Goal: Task Accomplishment & Management: Manage account settings

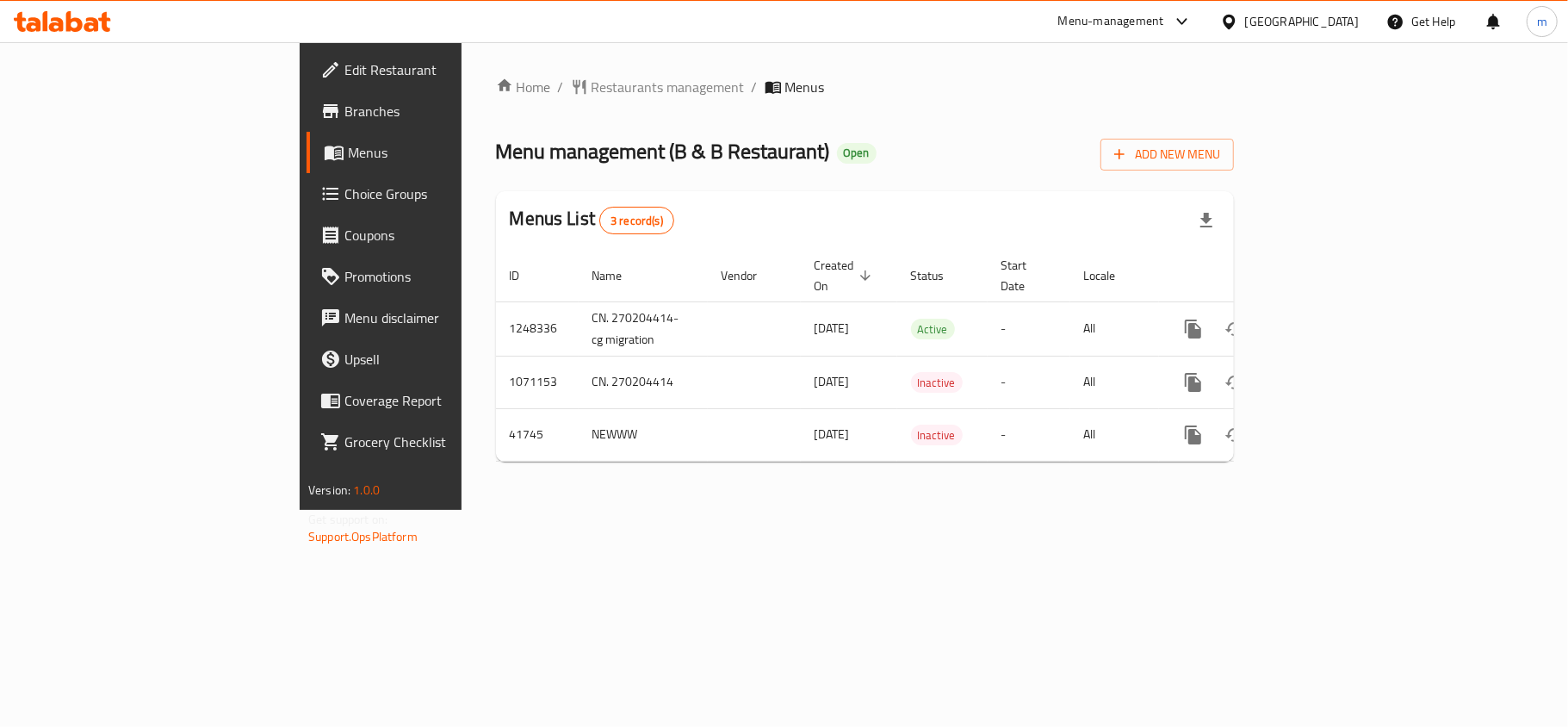
click at [906, 202] on div "Menus List 3 record(s)" at bounding box center [864, 220] width 738 height 58
click at [307, 208] on link "Choice Groups" at bounding box center [434, 194] width 255 height 41
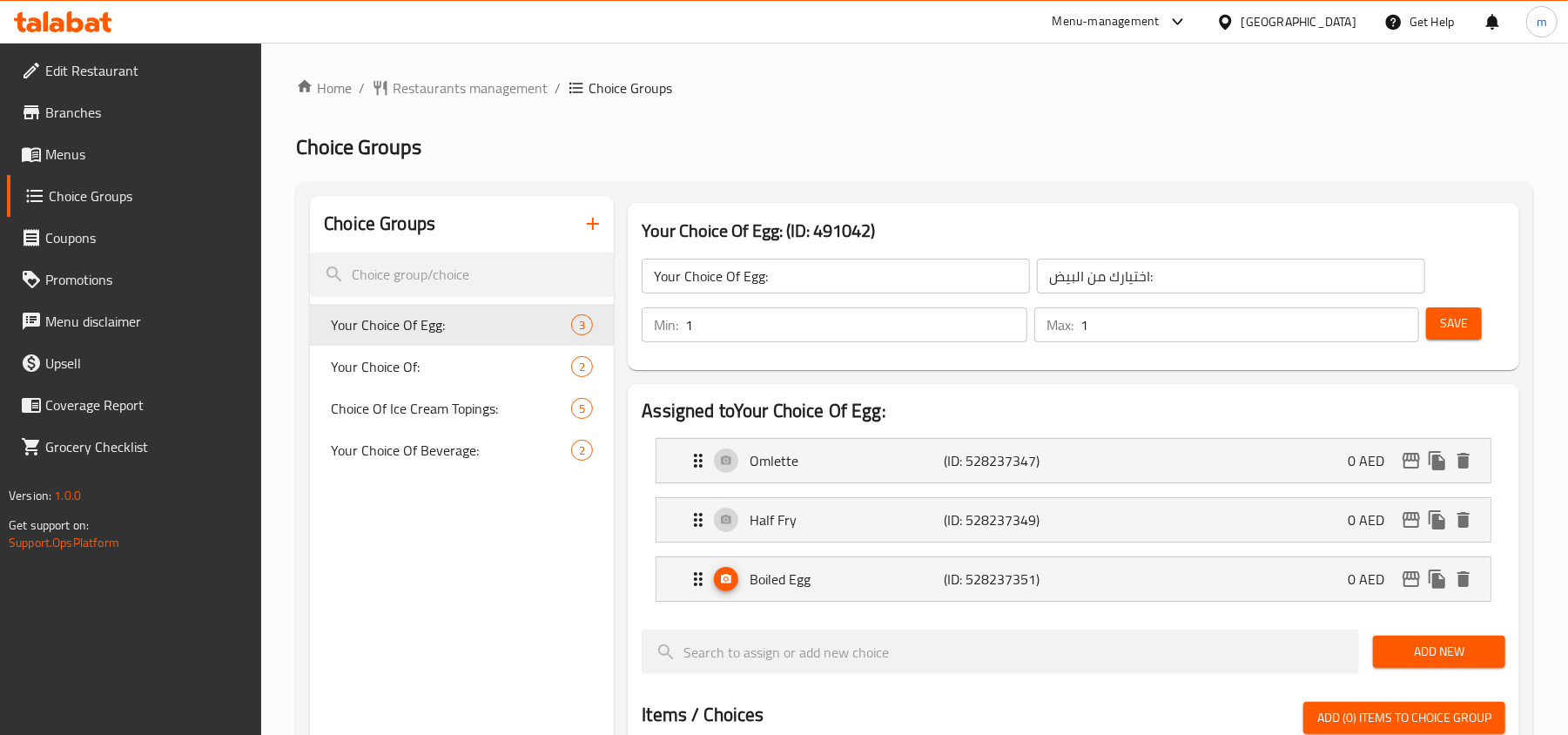
click at [527, 305] on div "Your Choice Of Egg: 3" at bounding box center [461, 324] width 304 height 42
click at [399, 356] on span "Your Choice Of:" at bounding box center [425, 367] width 188 height 21
type input "Your Choice Of:"
type input "إختيارك من:"
type input "0"
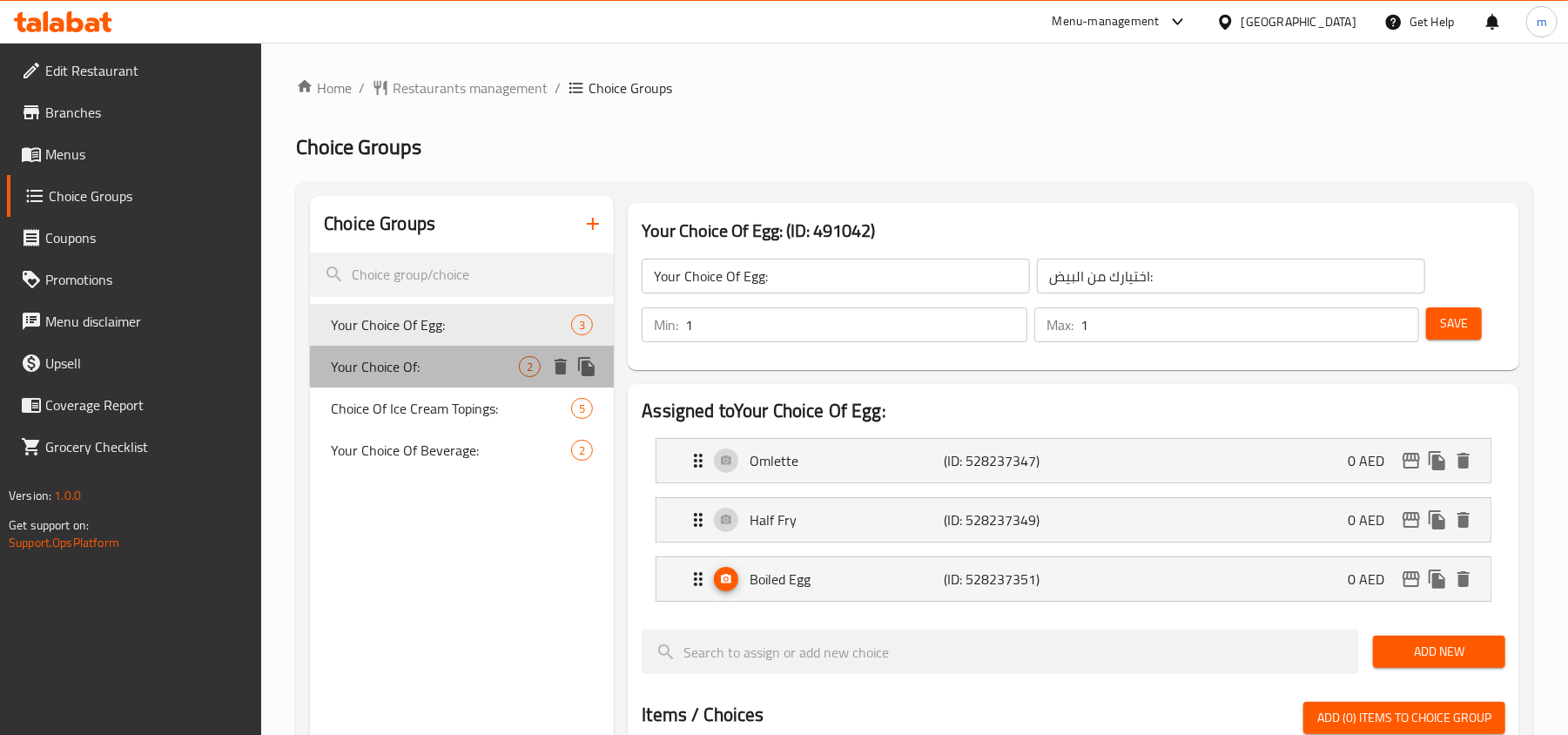
type input "2"
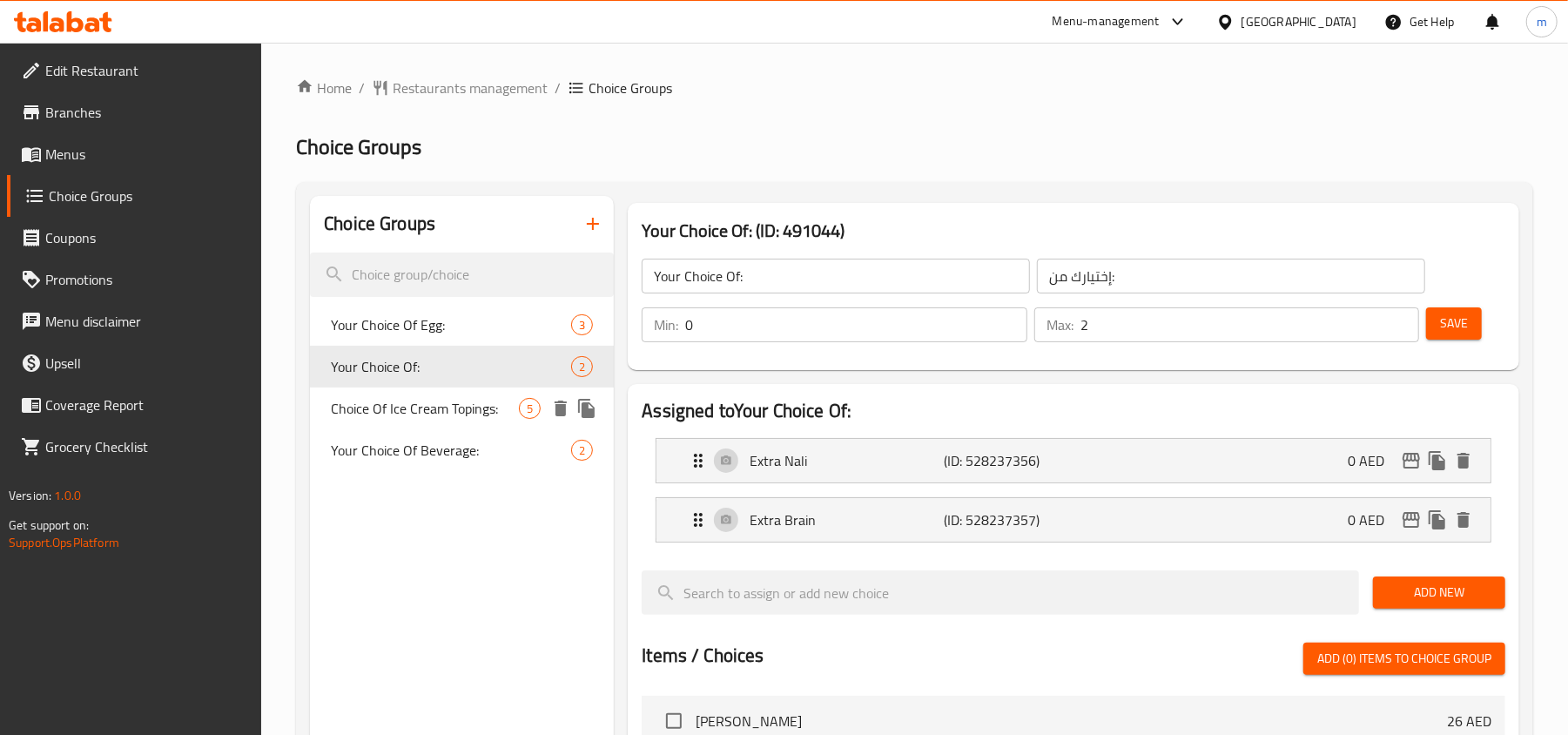
click at [428, 409] on span "Choice Of Ice Cream Topings:" at bounding box center [425, 408] width 188 height 21
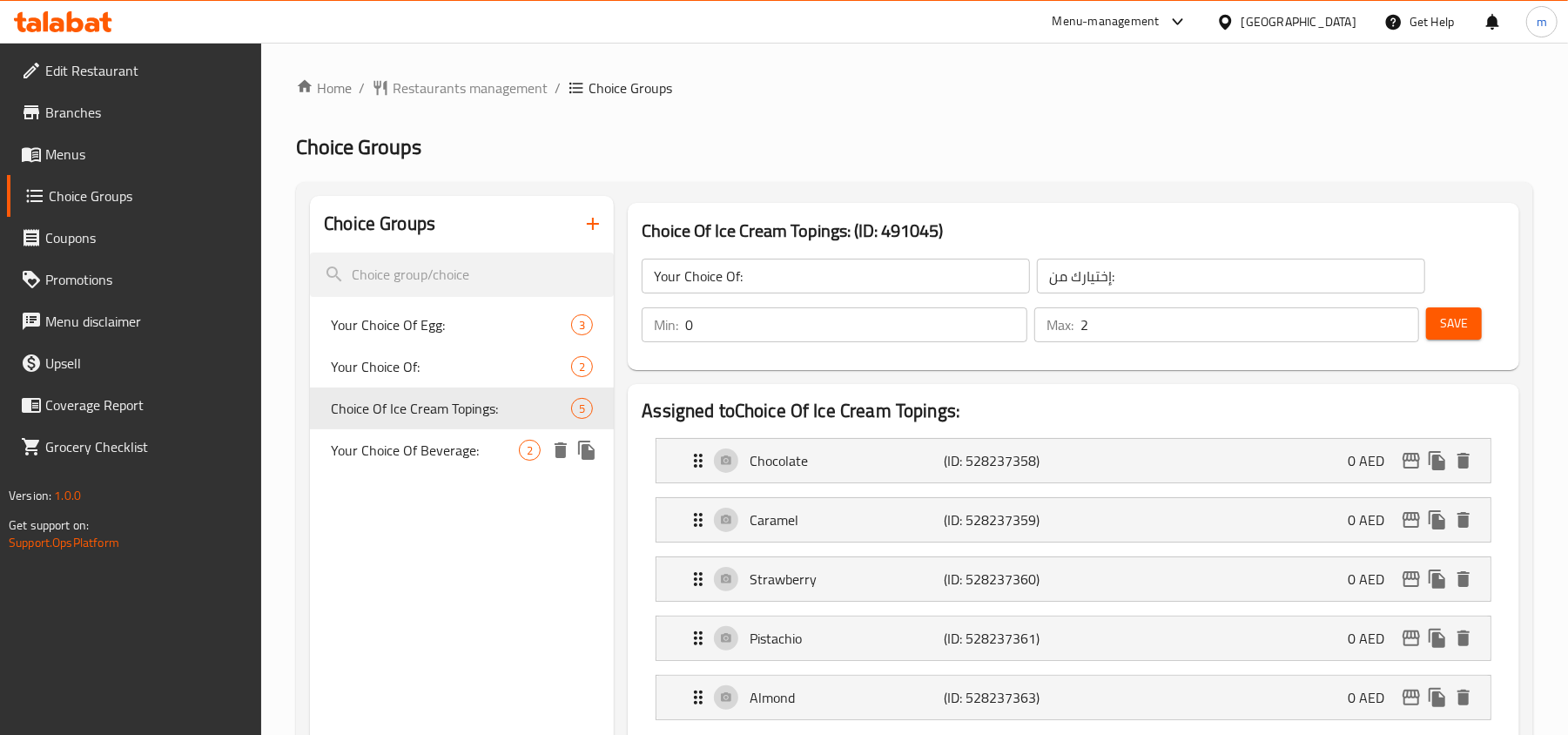
type input "Choice Of Ice Cream Topings:"
type input "خيارت تغطية الايس كريم:"
type input "1"
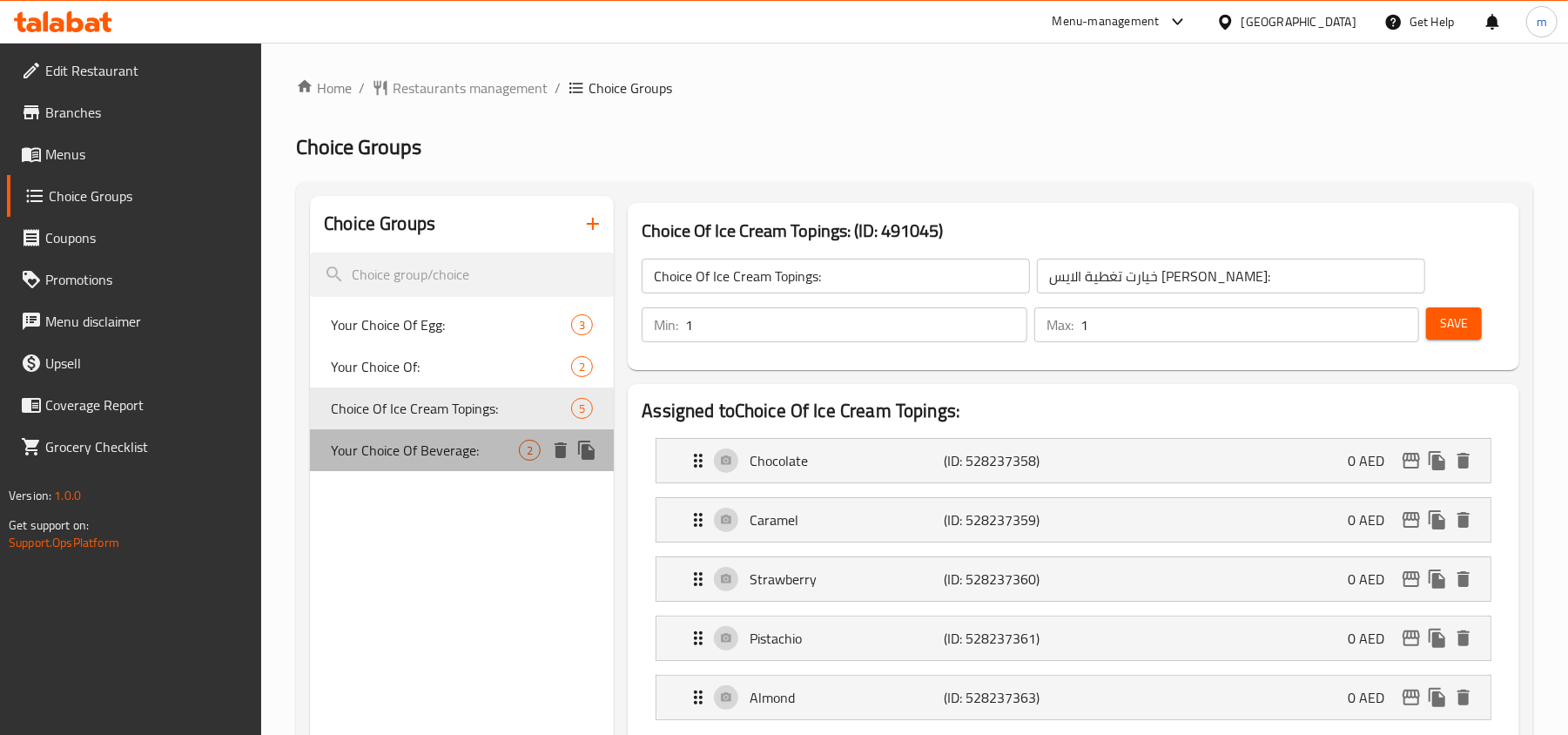
click at [432, 454] on span "Your Choice Of Beverage:" at bounding box center [425, 450] width 188 height 21
type input "Your Choice Of Beverage:"
type input "اختيارك من المشروب:"
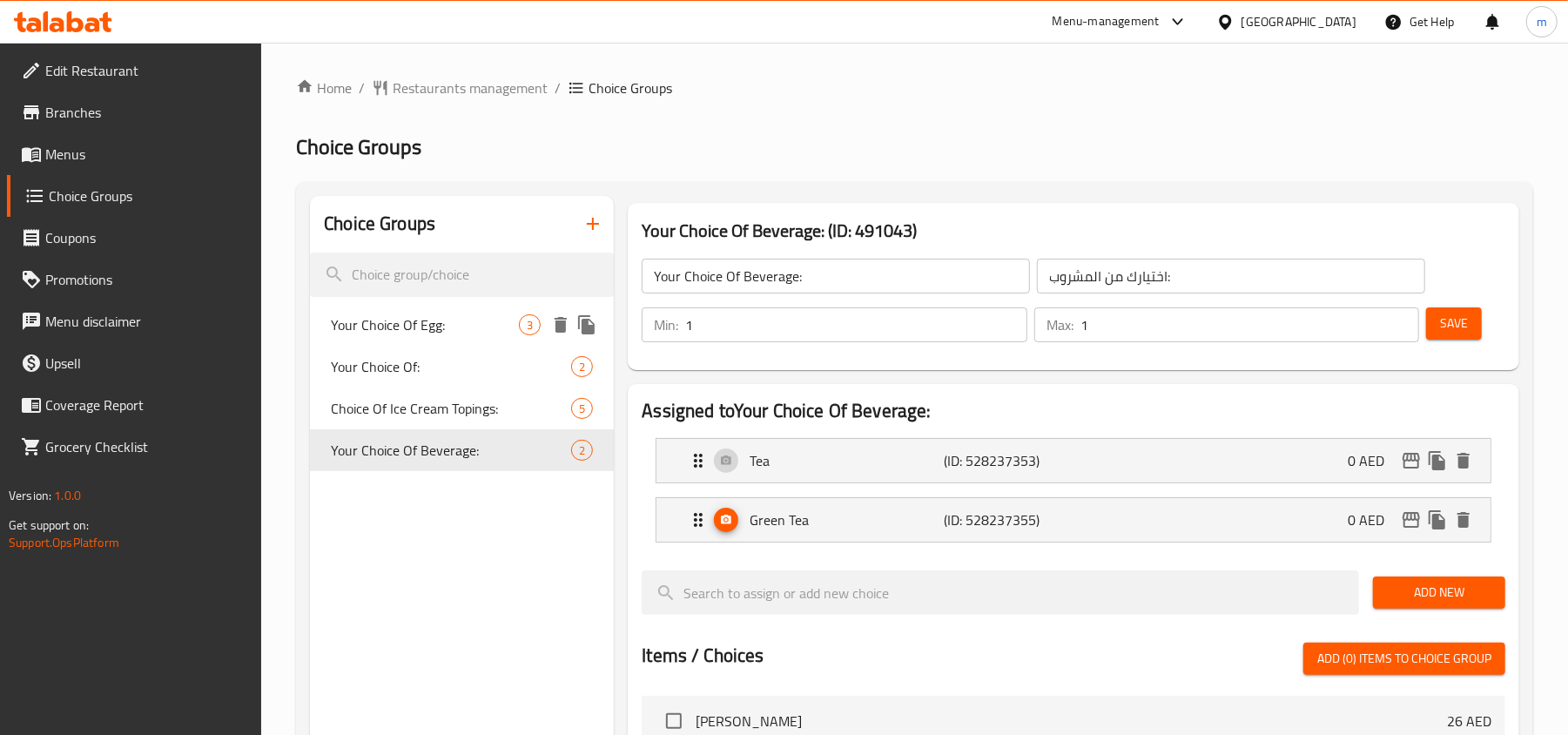
click at [454, 318] on span "Your Choice Of Egg:" at bounding box center [425, 325] width 188 height 21
type input "Your Choice Of Egg:"
type input "اختيارك من البيض:"
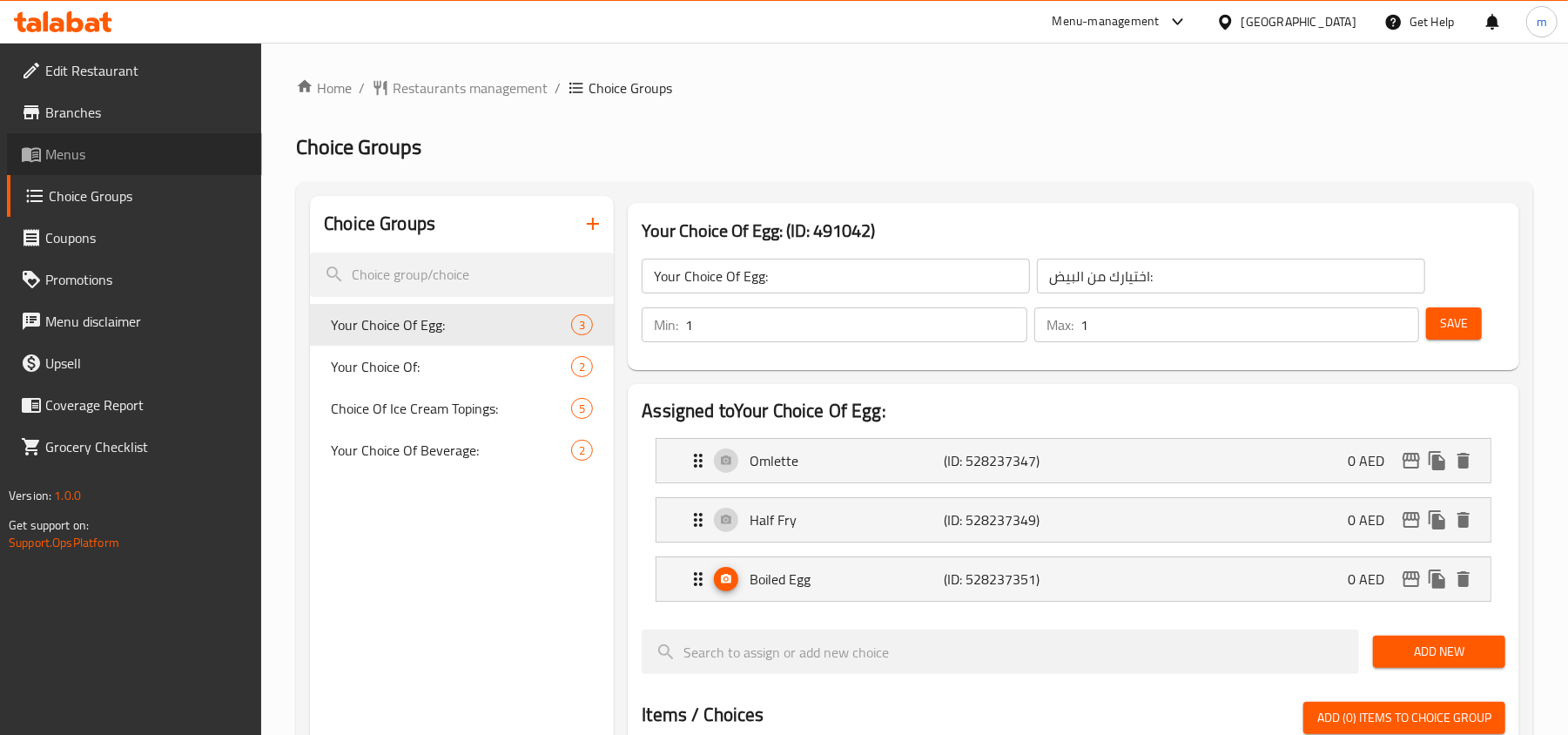
click at [102, 154] on span "Menus" at bounding box center [147, 154] width 203 height 21
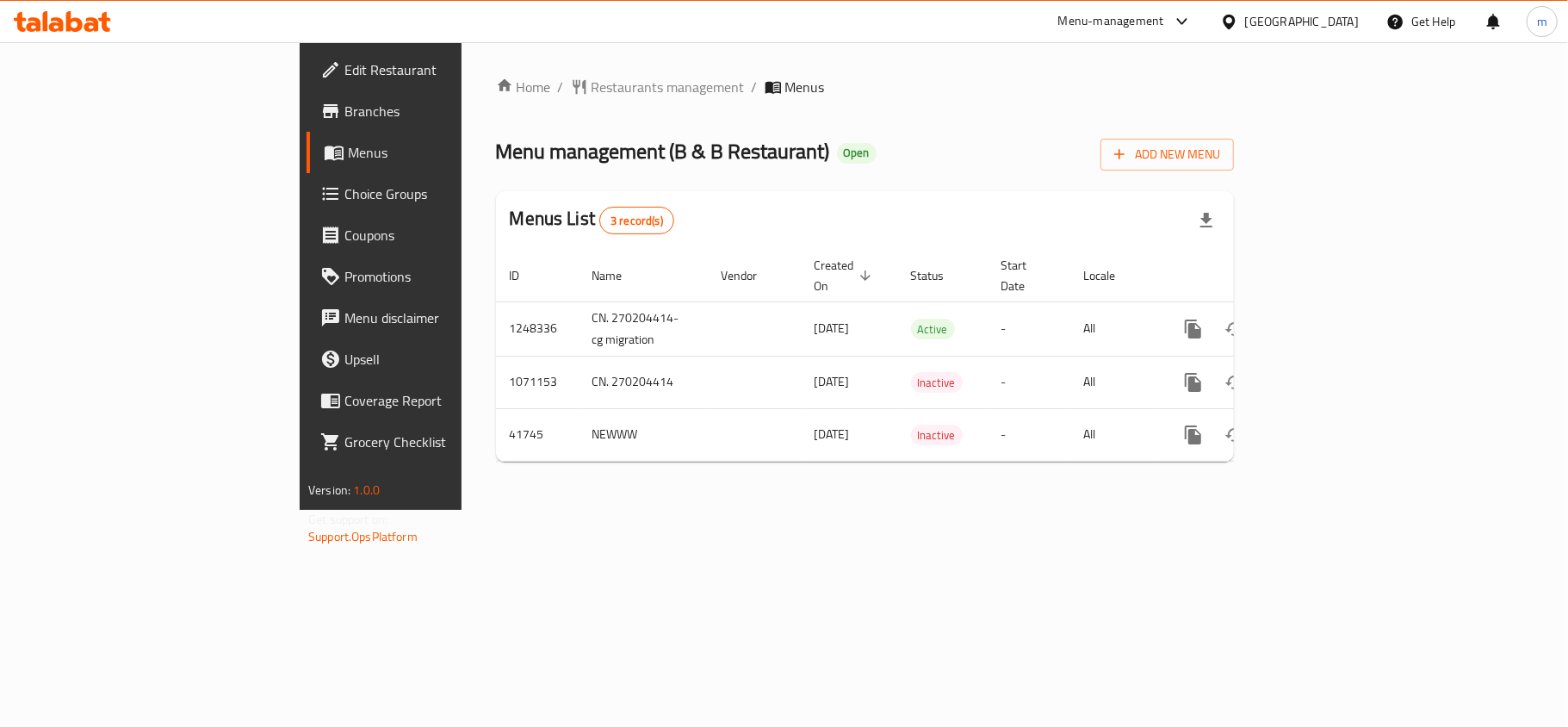
drag, startPoint x: 119, startPoint y: 191, endPoint x: 259, endPoint y: 235, distance: 146.8
click at [344, 191] on span "Choice Groups" at bounding box center [445, 194] width 204 height 21
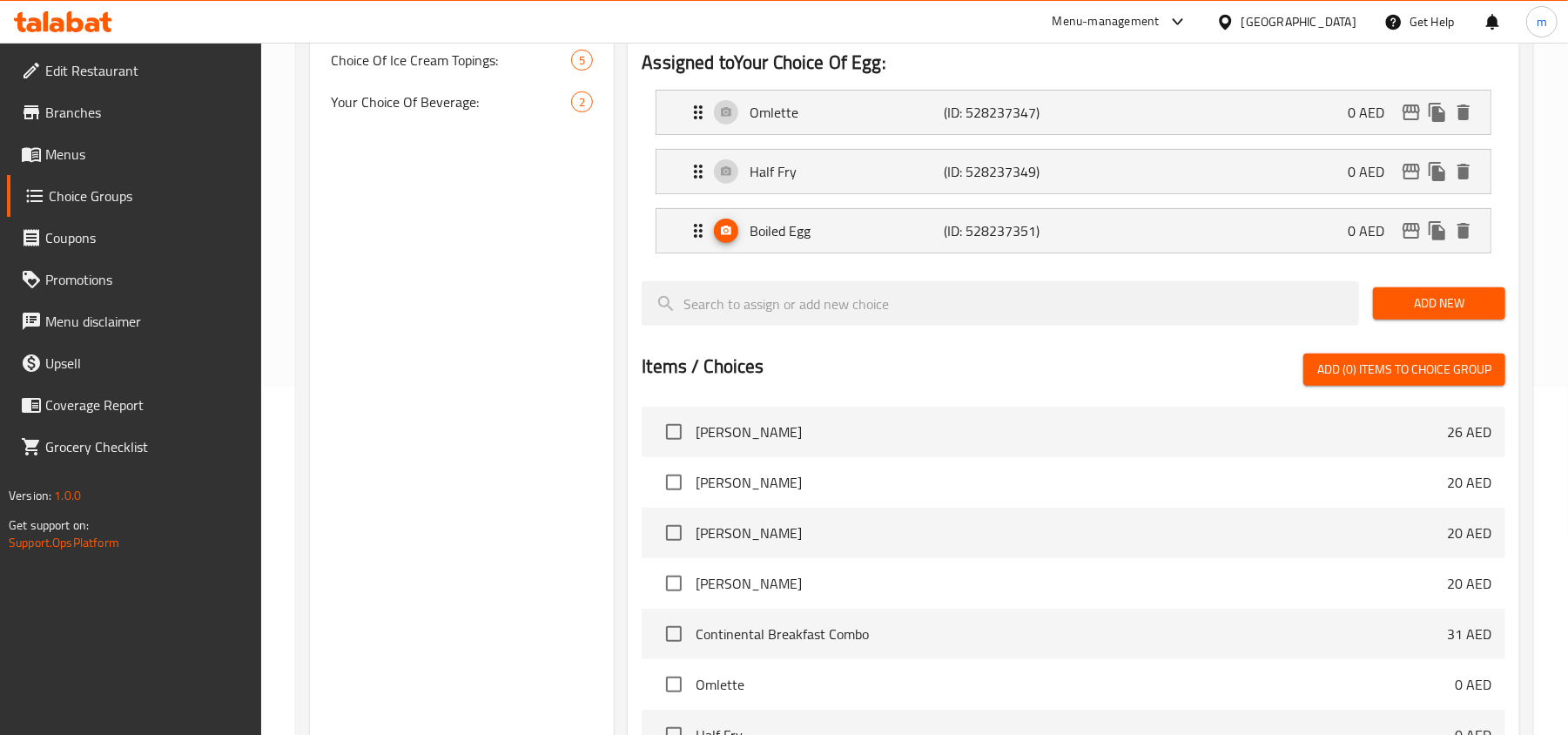
scroll to position [232, 0]
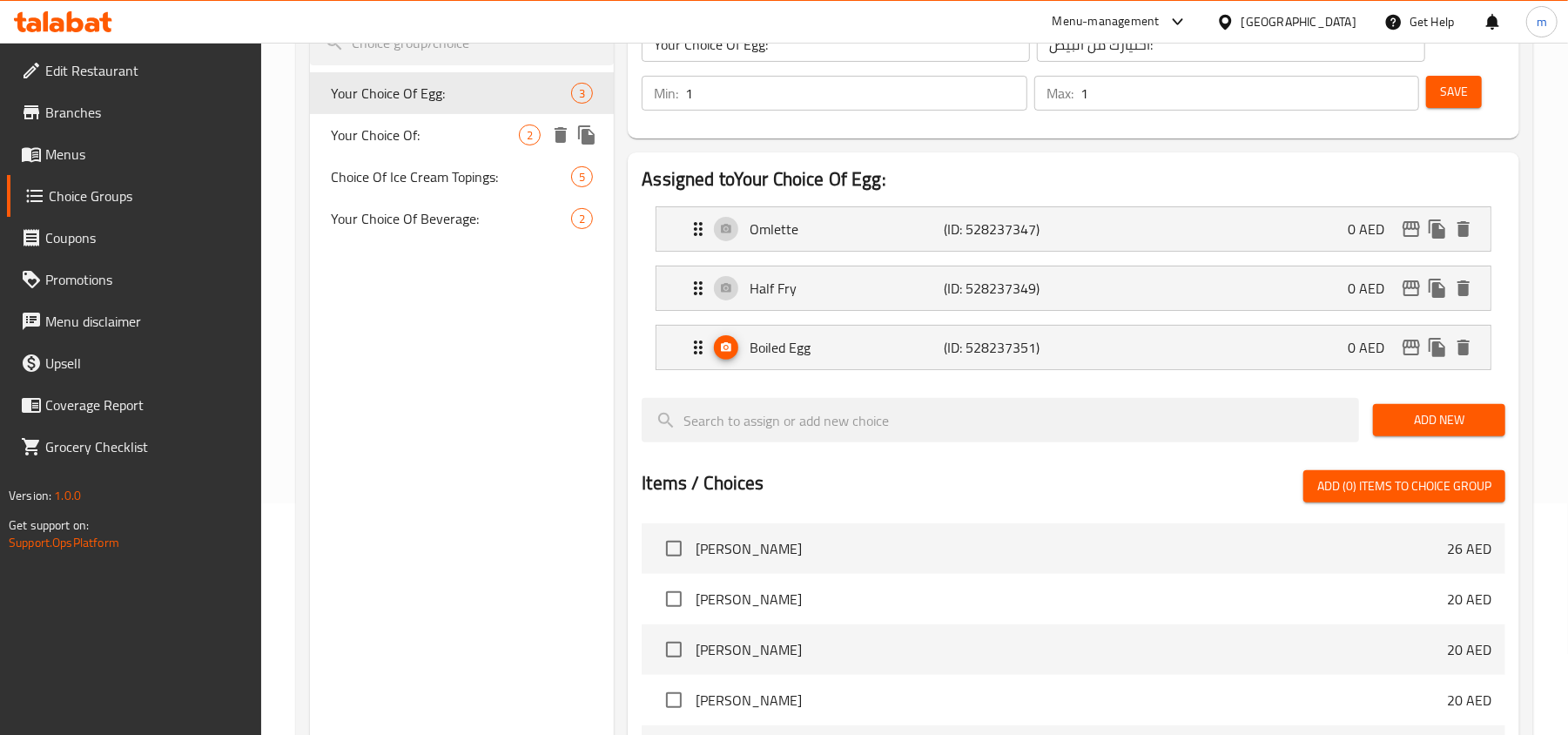
click at [425, 140] on span "Your Choice Of:" at bounding box center [425, 135] width 188 height 21
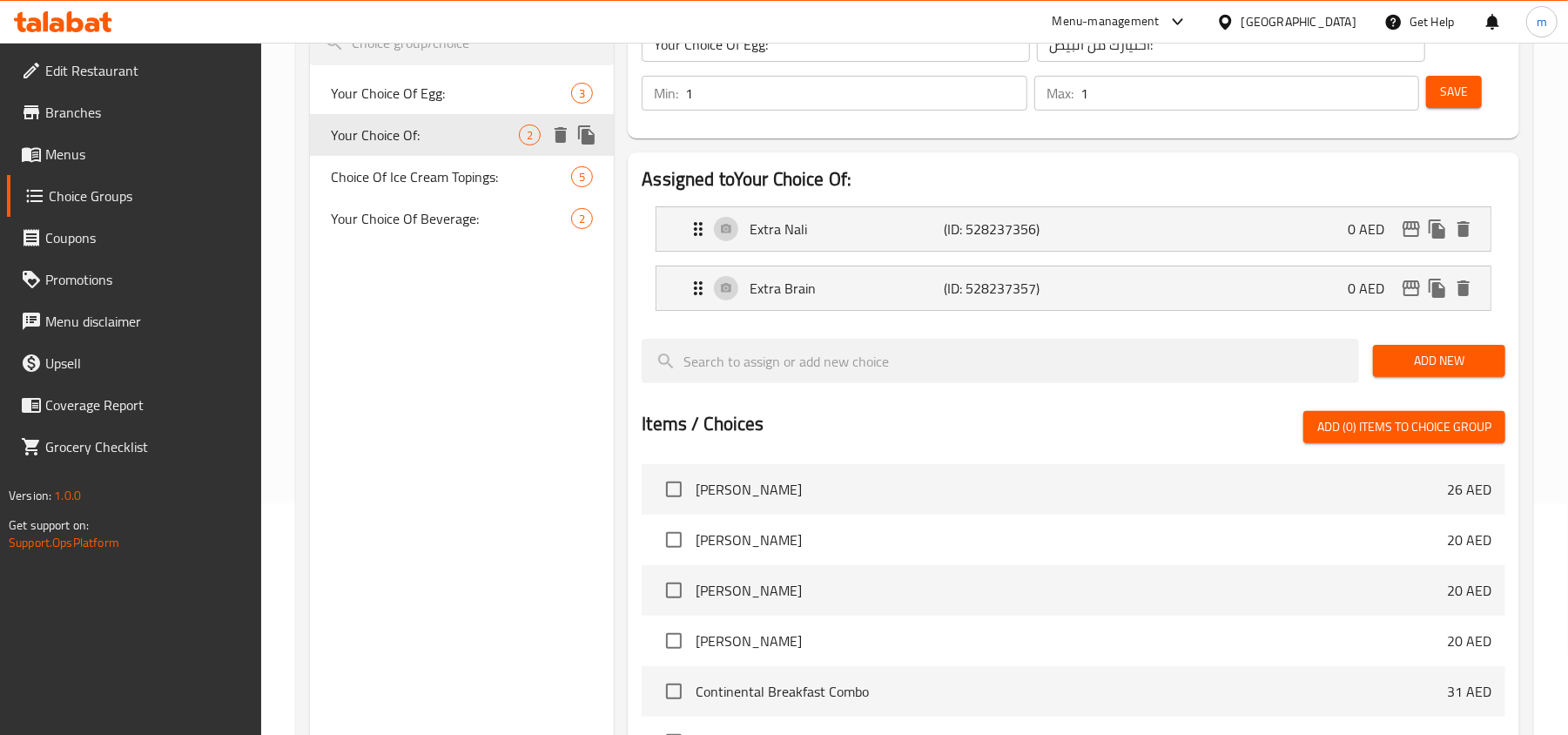
type input "Your Choice Of:"
type input "إختيارك من:"
type input "0"
type input "2"
click at [426, 166] on span "Choice Of Ice Cream Topings:" at bounding box center [425, 176] width 188 height 21
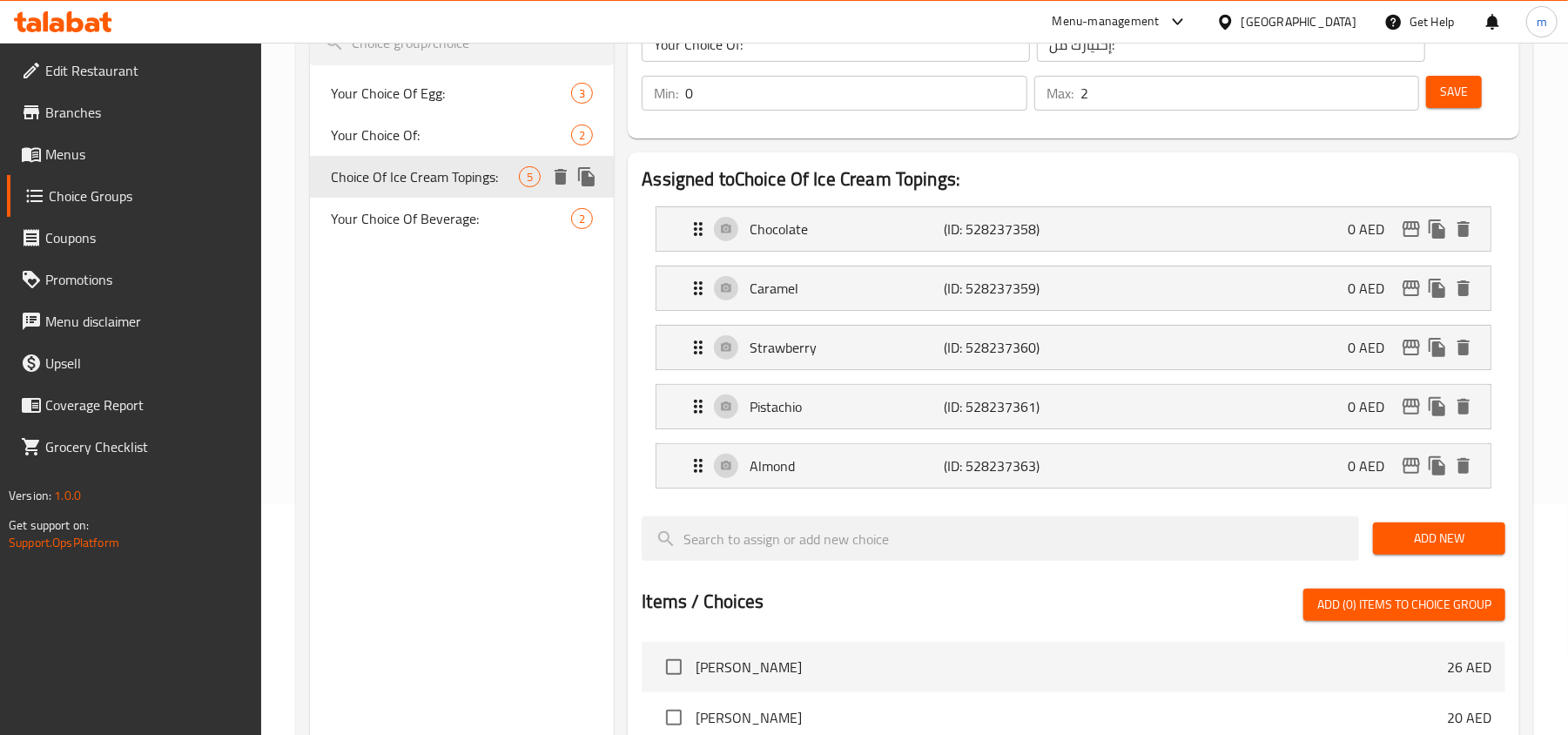
type input "Choice Of Ice Cream Topings:"
type input "خيارت تغطية الايس كريم:"
type input "1"
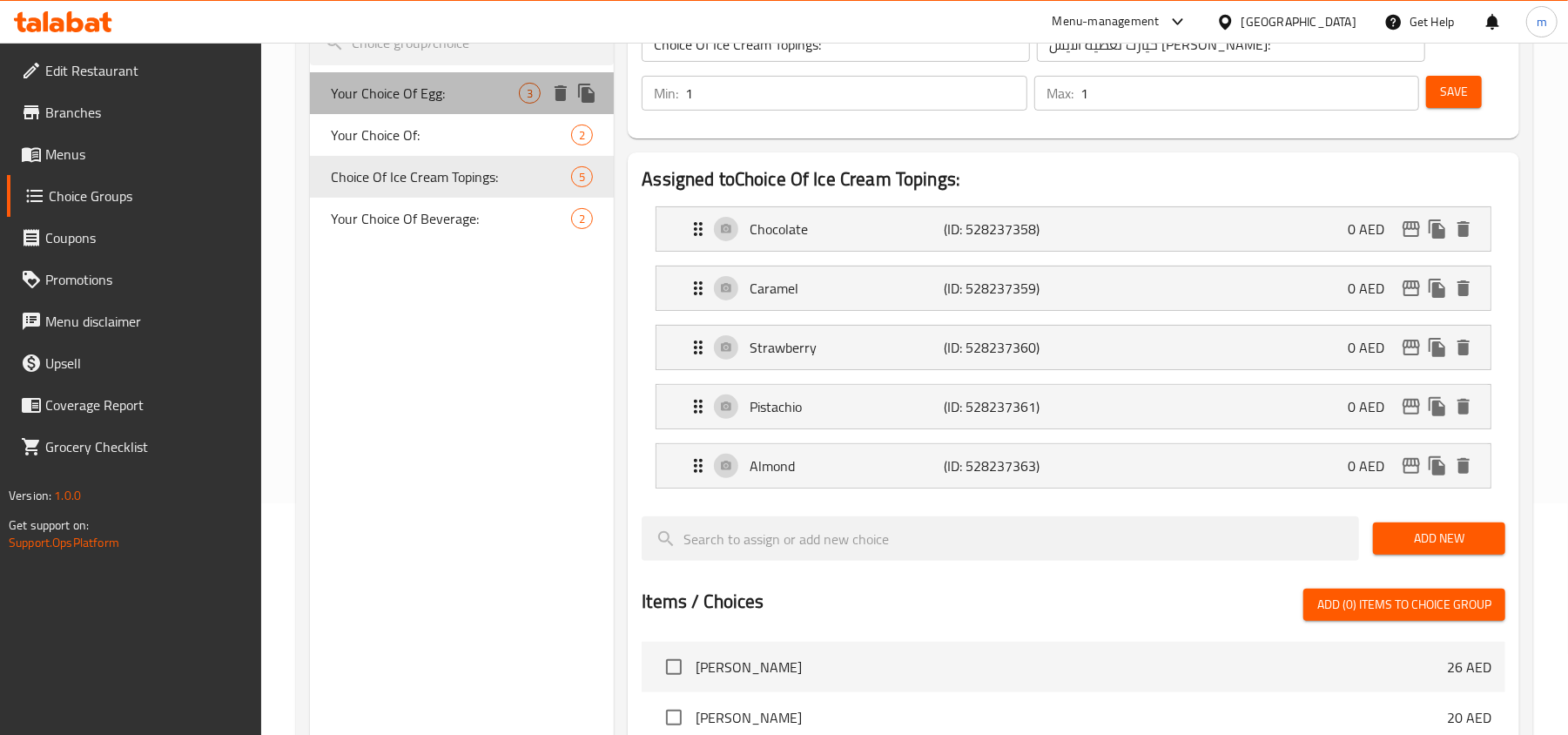
click at [478, 104] on div "Your Choice Of Egg: 3" at bounding box center [461, 92] width 304 height 42
type input "Your Choice Of Egg:"
type input "اختيارك من البيض:"
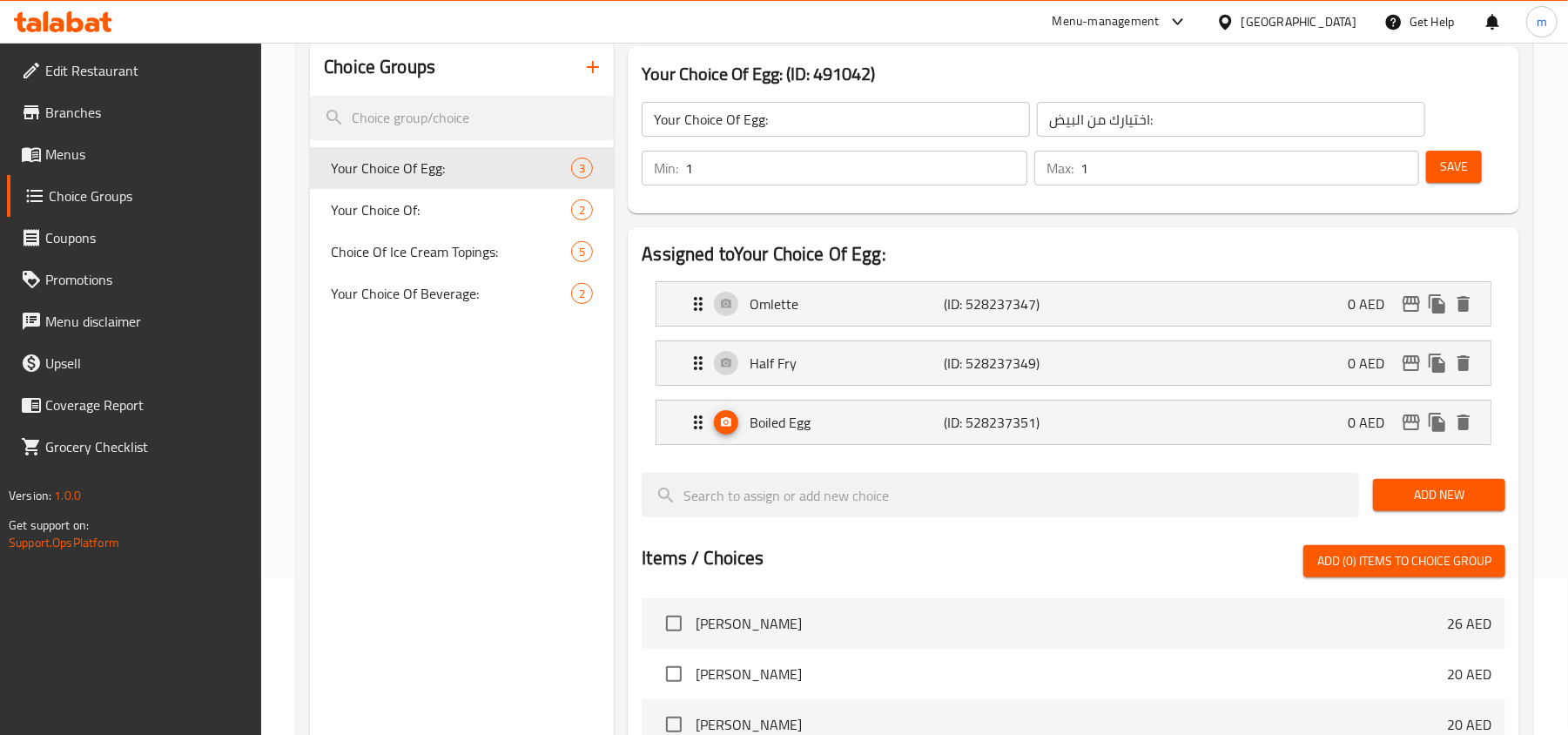
scroll to position [115, 0]
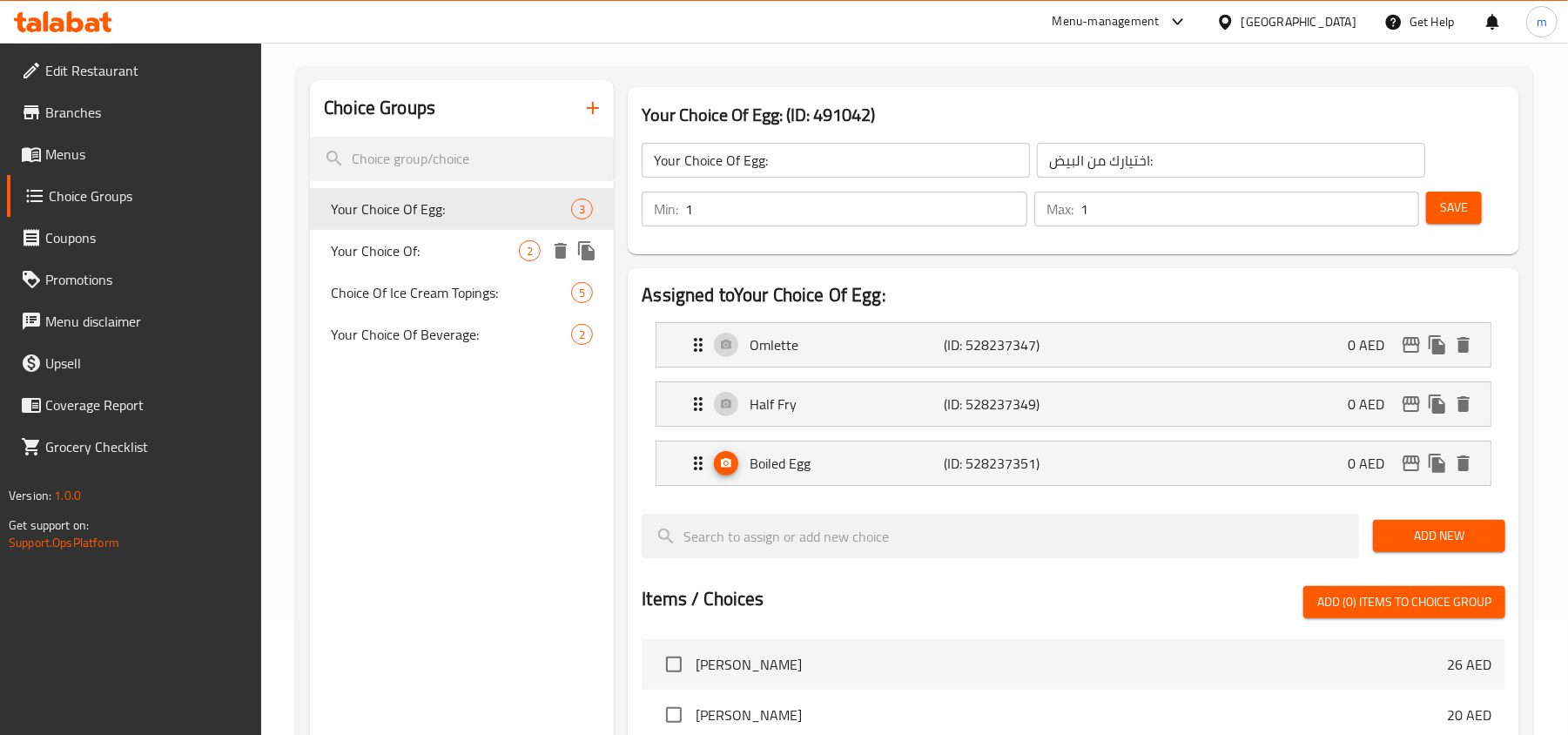
click at [408, 245] on span "Your Choice Of:" at bounding box center [425, 250] width 188 height 21
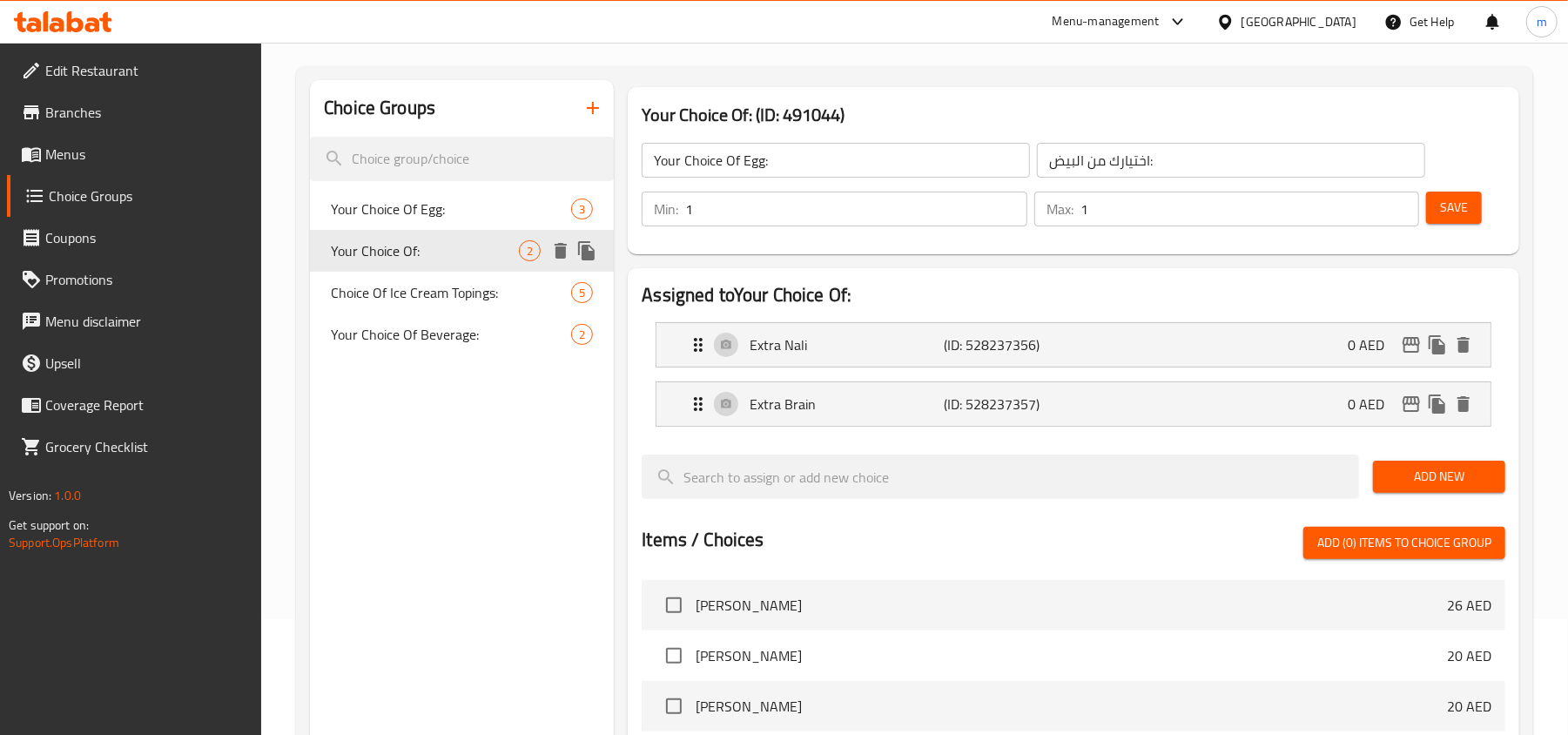
type input "Your Choice Of:"
type input "إختيارك من:"
type input "0"
type input "2"
click at [414, 290] on span "Choice Of Ice Cream Topings:" at bounding box center [425, 293] width 188 height 21
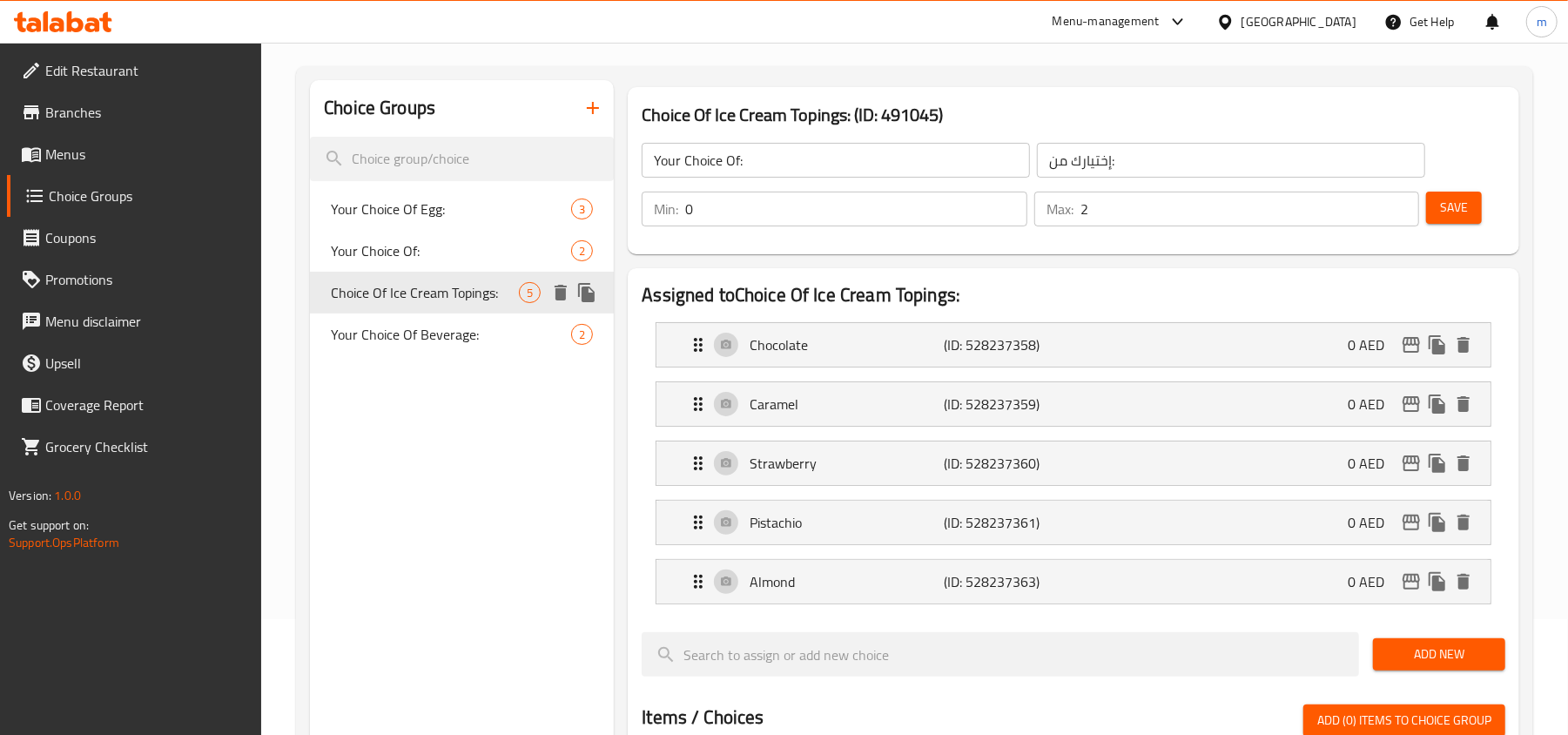
type input "Choice Of Ice Cream Topings:"
type input "خيارت تغطية الايس كريم:"
type input "1"
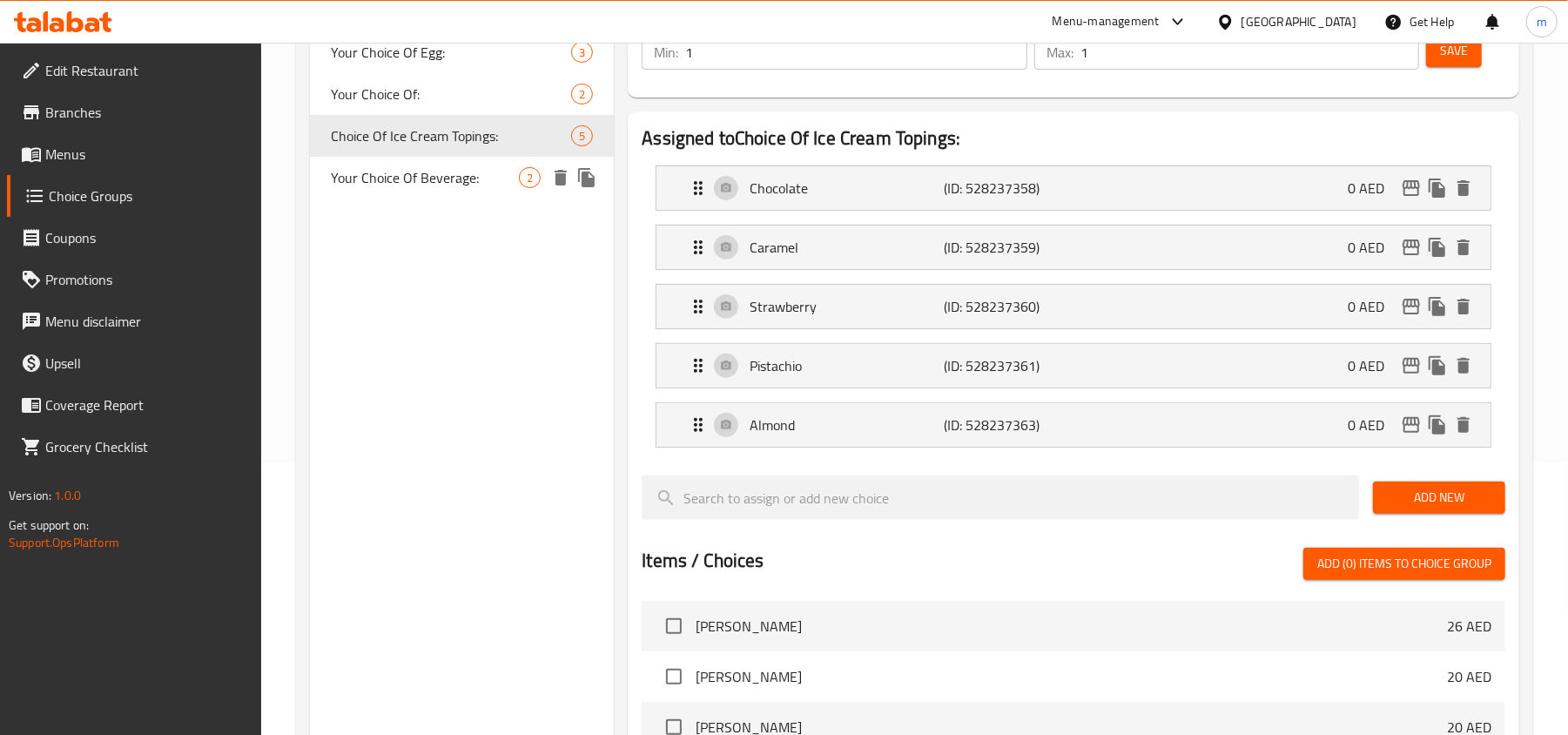
scroll to position [232, 0]
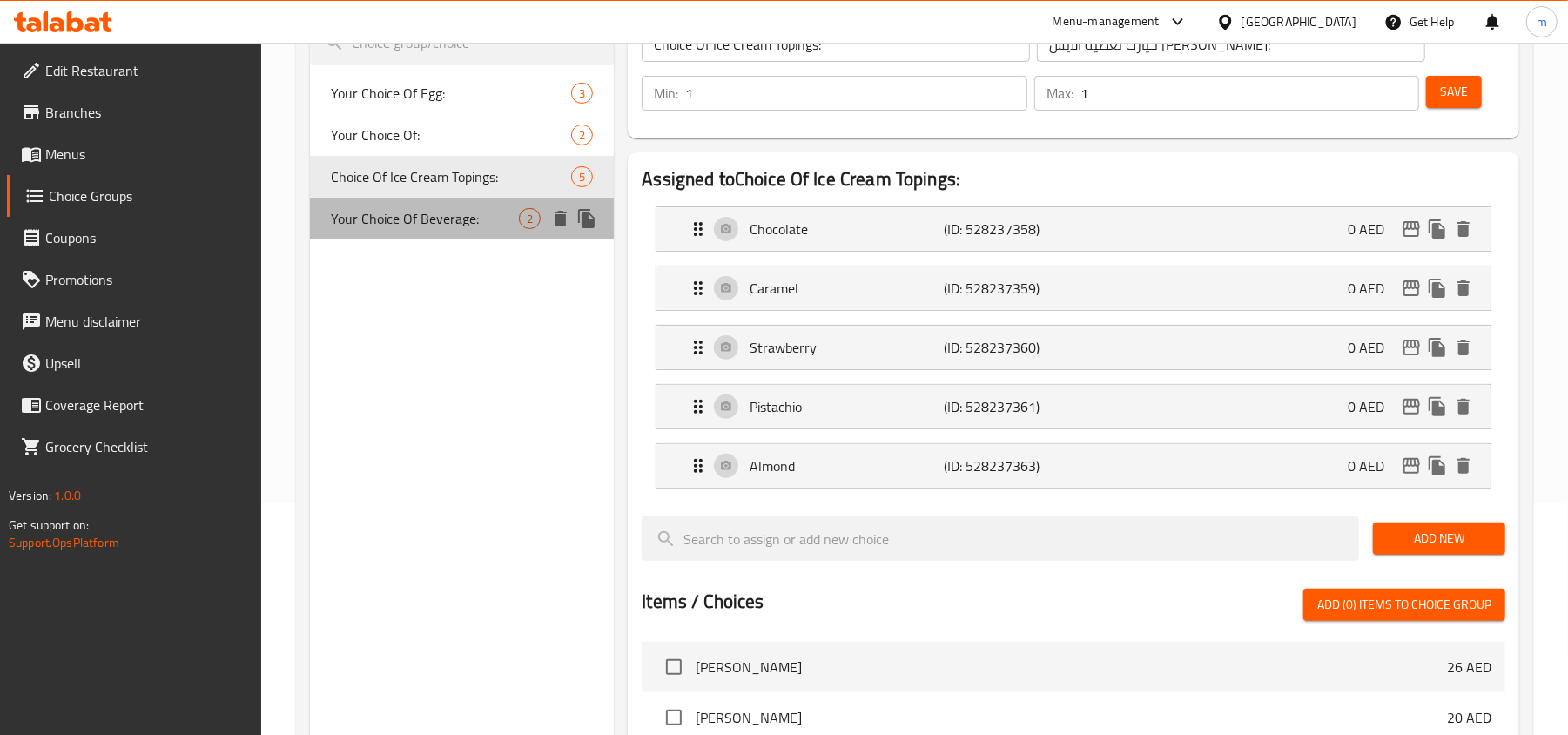
click at [425, 217] on span "Your Choice Of Beverage:" at bounding box center [425, 218] width 188 height 21
type input "Your Choice Of Beverage:"
type input "اختيارك من المشروب:"
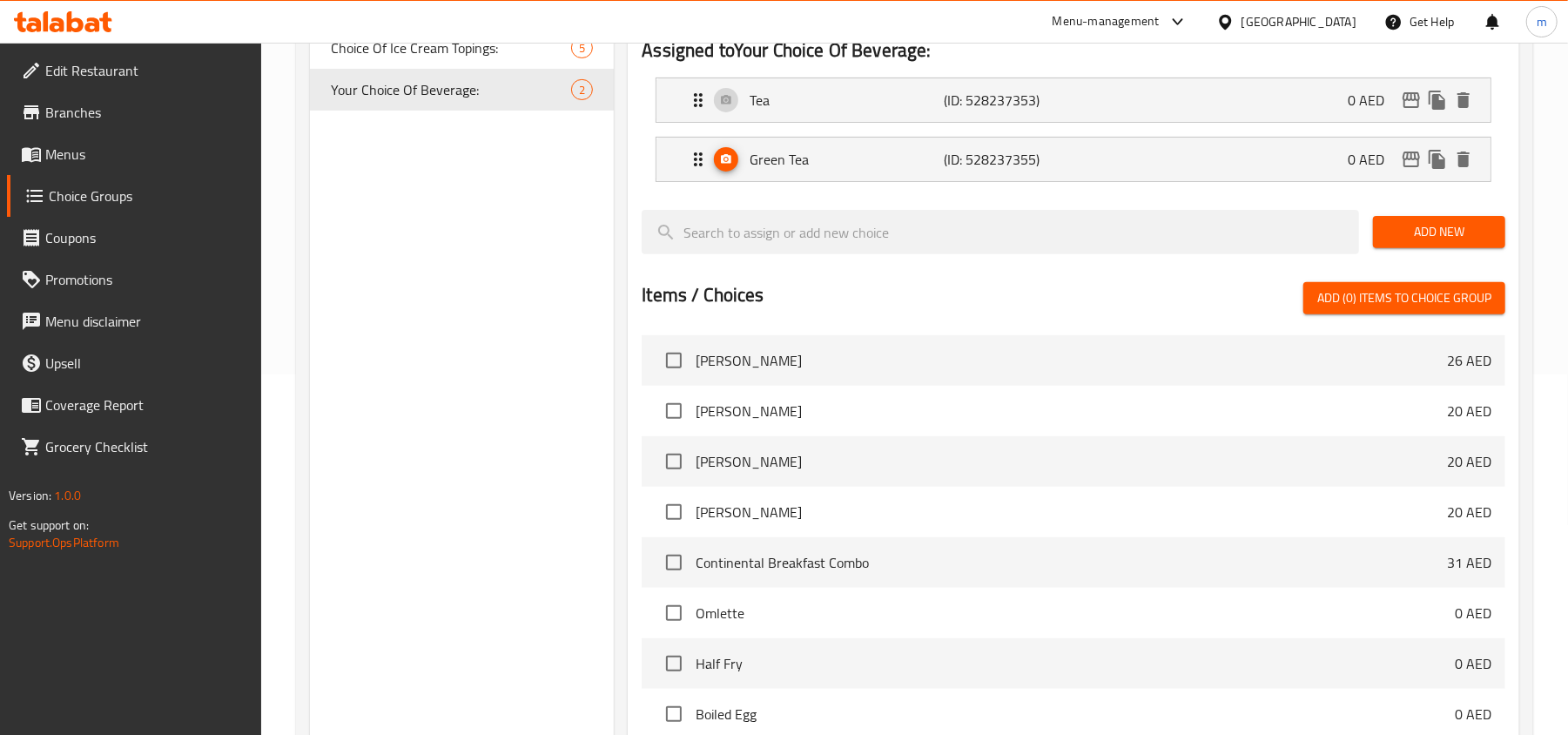
scroll to position [7, 0]
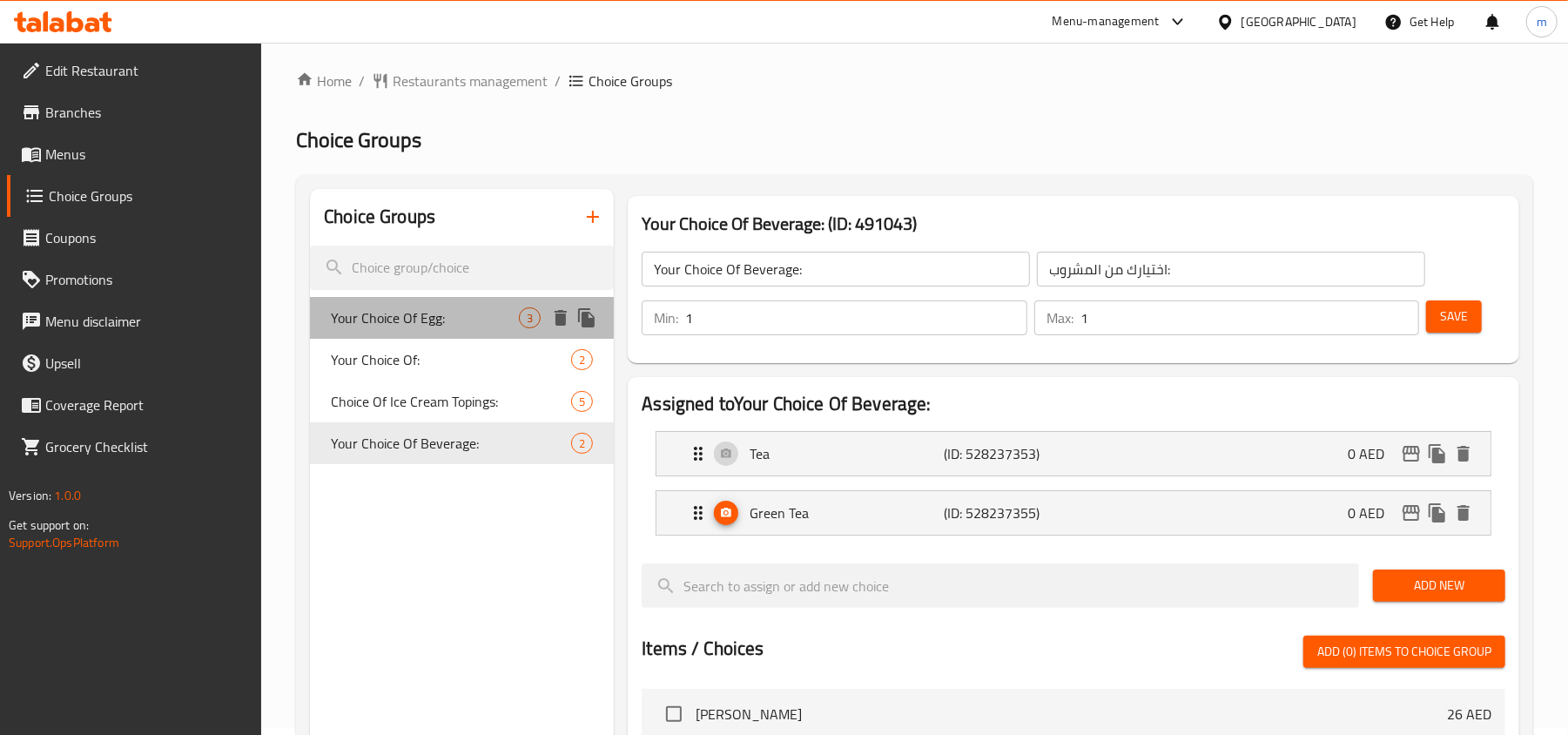
click at [448, 318] on span "Your Choice Of Egg:" at bounding box center [425, 318] width 188 height 21
type input "Your Choice Of Egg:"
type input "اختيارك من البيض:"
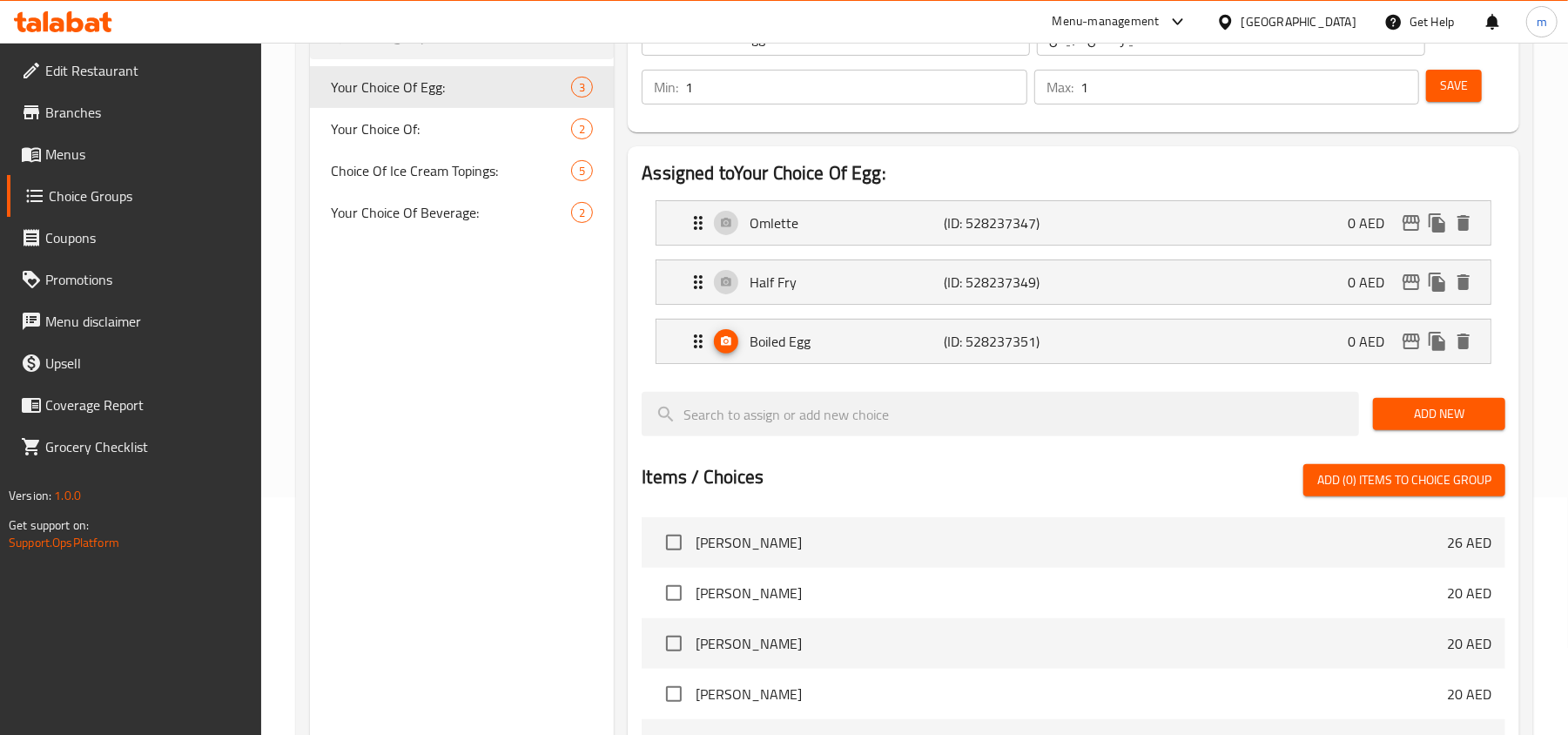
scroll to position [239, 0]
click at [444, 131] on span "Your Choice Of:" at bounding box center [425, 127] width 188 height 21
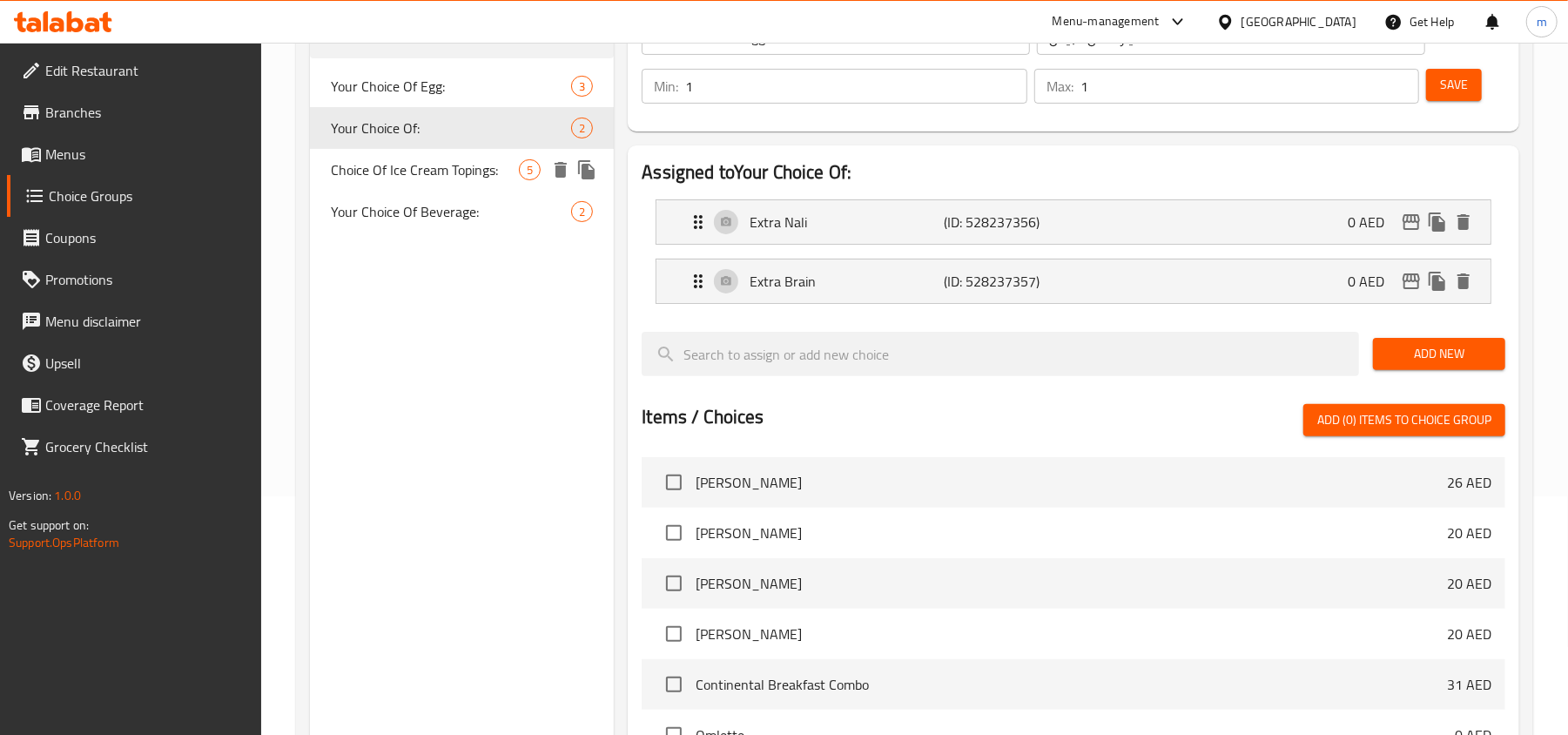
type input "Your Choice Of:"
type input "إختيارك من:"
type input "0"
type input "2"
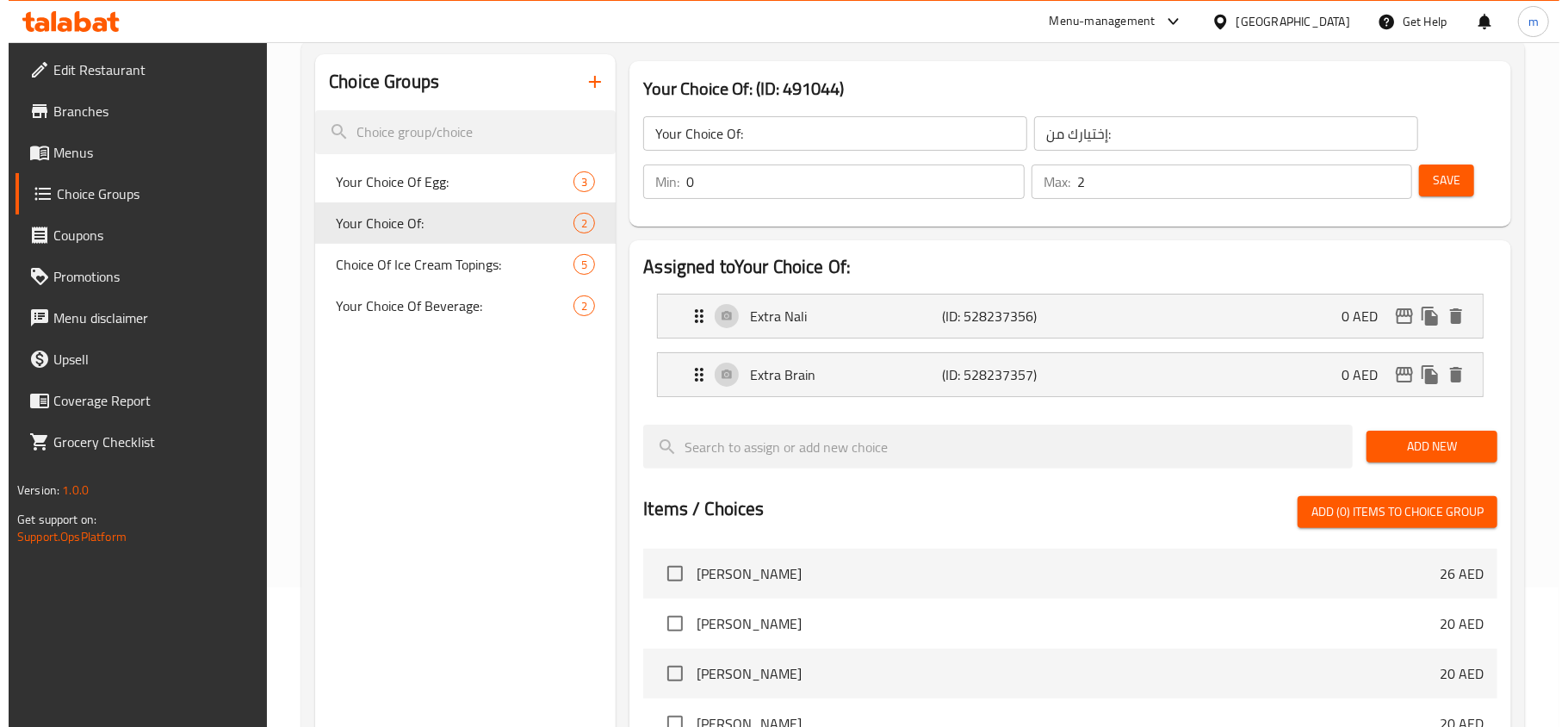
scroll to position [0, 0]
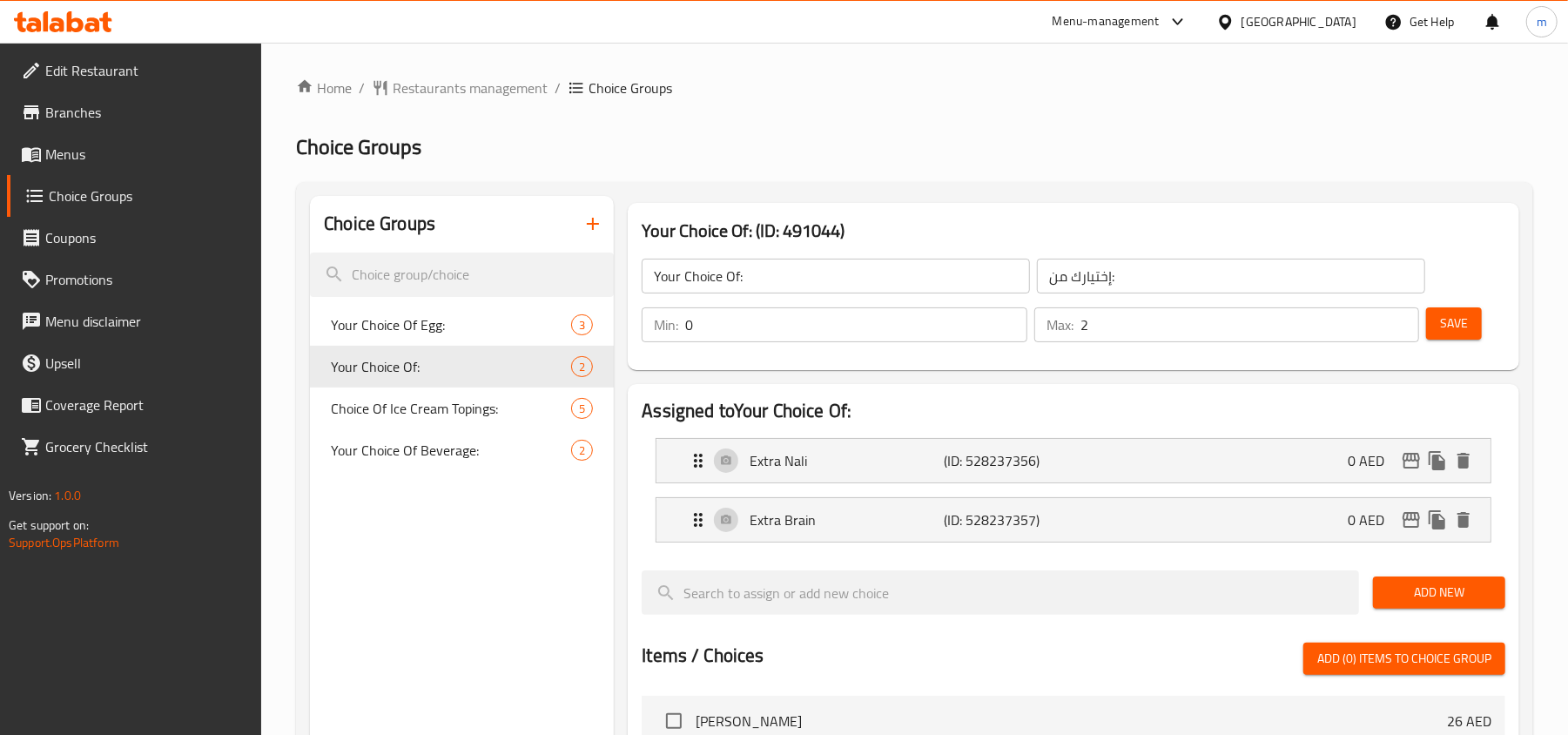
click at [940, 73] on div "Home / Restaurants management / Choice Groups Choice Groups Choice Groups Your …" at bounding box center [915, 681] width 1307 height 1279
click at [654, 78] on span "Choice Groups" at bounding box center [630, 88] width 84 height 21
click at [780, 81] on ol "Home / Restaurants management / Choice Groups" at bounding box center [915, 88] width 1238 height 21
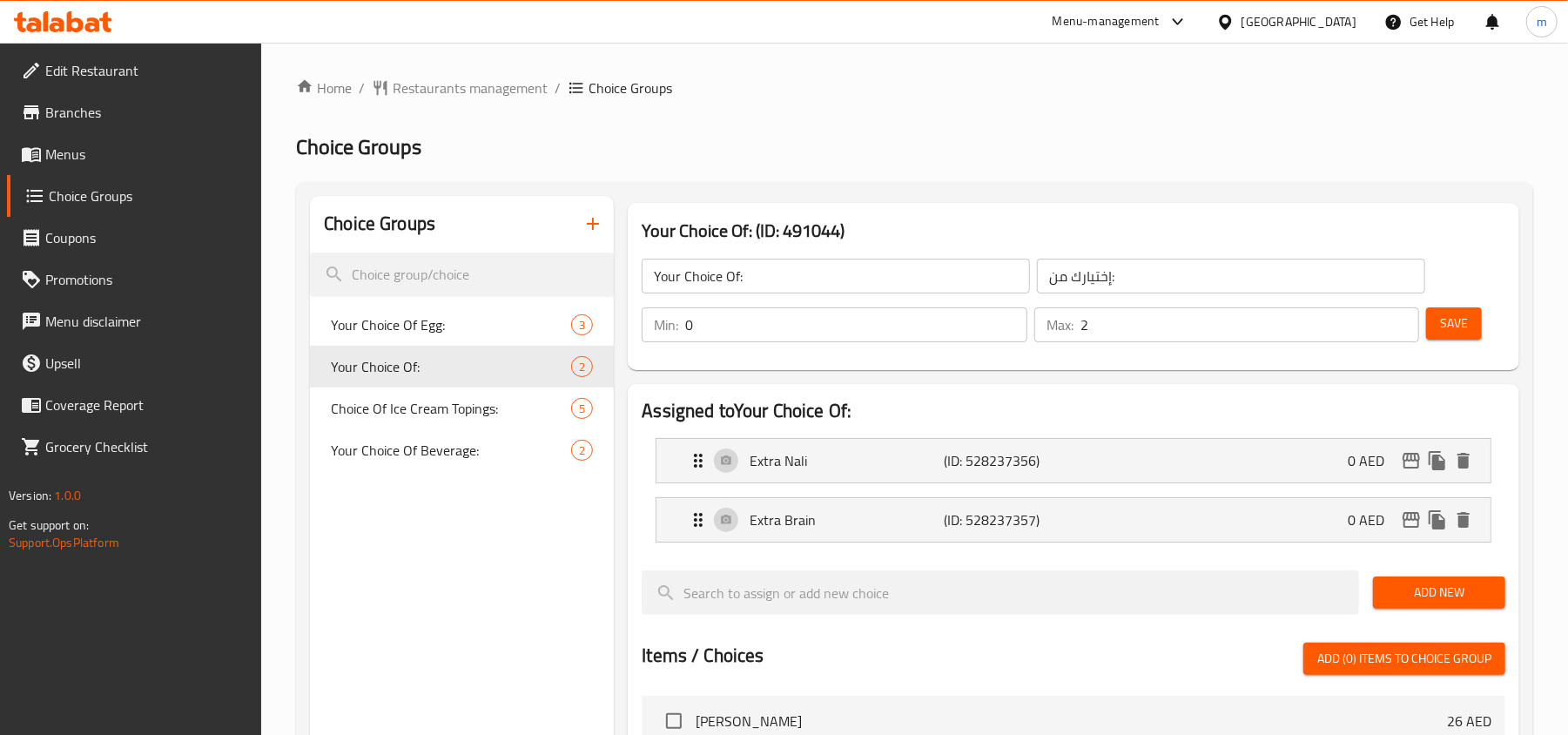
click at [780, 81] on ol "Home / Restaurants management / Choice Groups" at bounding box center [915, 88] width 1238 height 21
click at [855, 81] on ol "Home / Restaurants management / Choice Groups" at bounding box center [915, 88] width 1238 height 21
click at [96, 31] on icon at bounding box center [92, 25] width 15 height 15
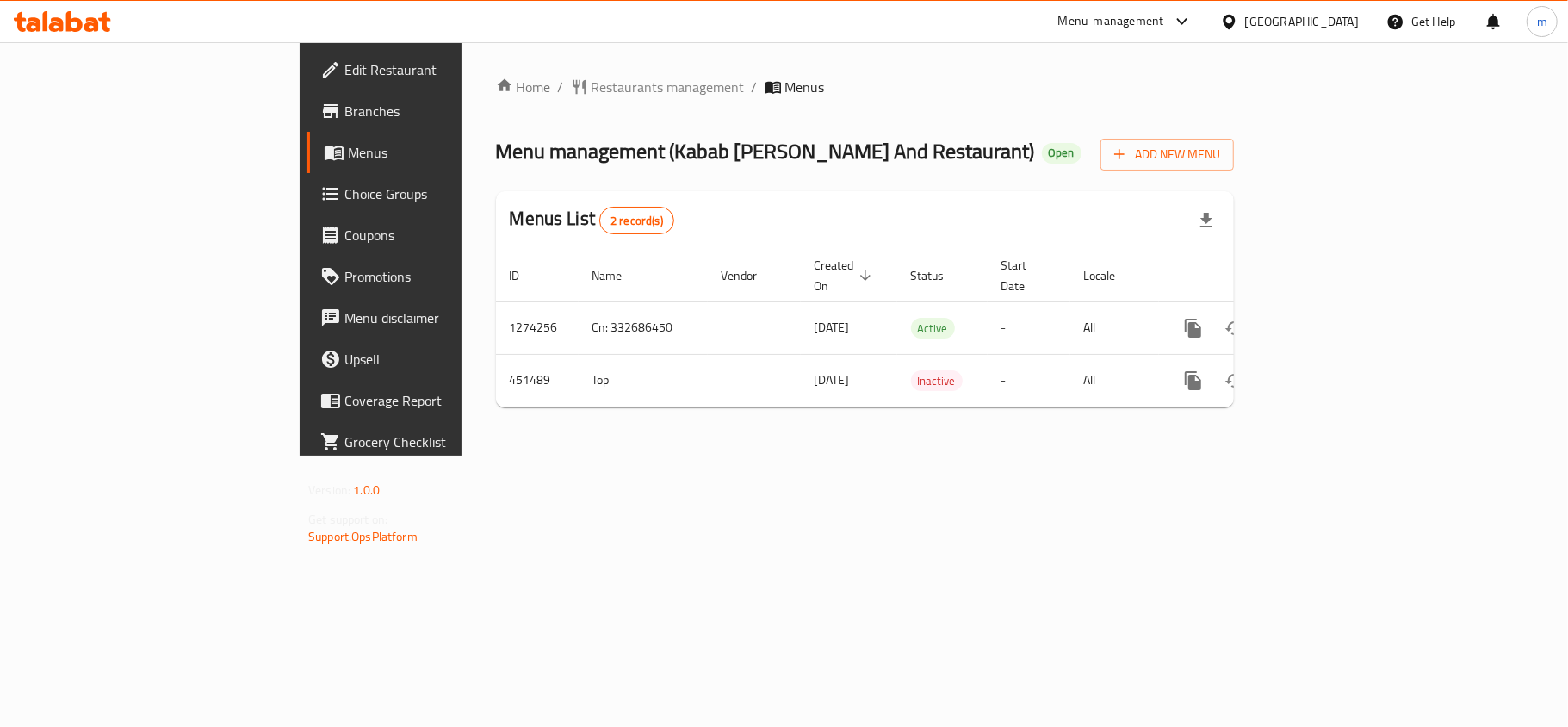
click at [772, 103] on div "Home / Restaurants management / Menus Menu management ( Kabab [PERSON_NAME] And…" at bounding box center [864, 248] width 738 height 344
click at [753, 142] on span "Menu management ( Kabab [PERSON_NAME] And Restaurant )" at bounding box center [765, 151] width 539 height 38
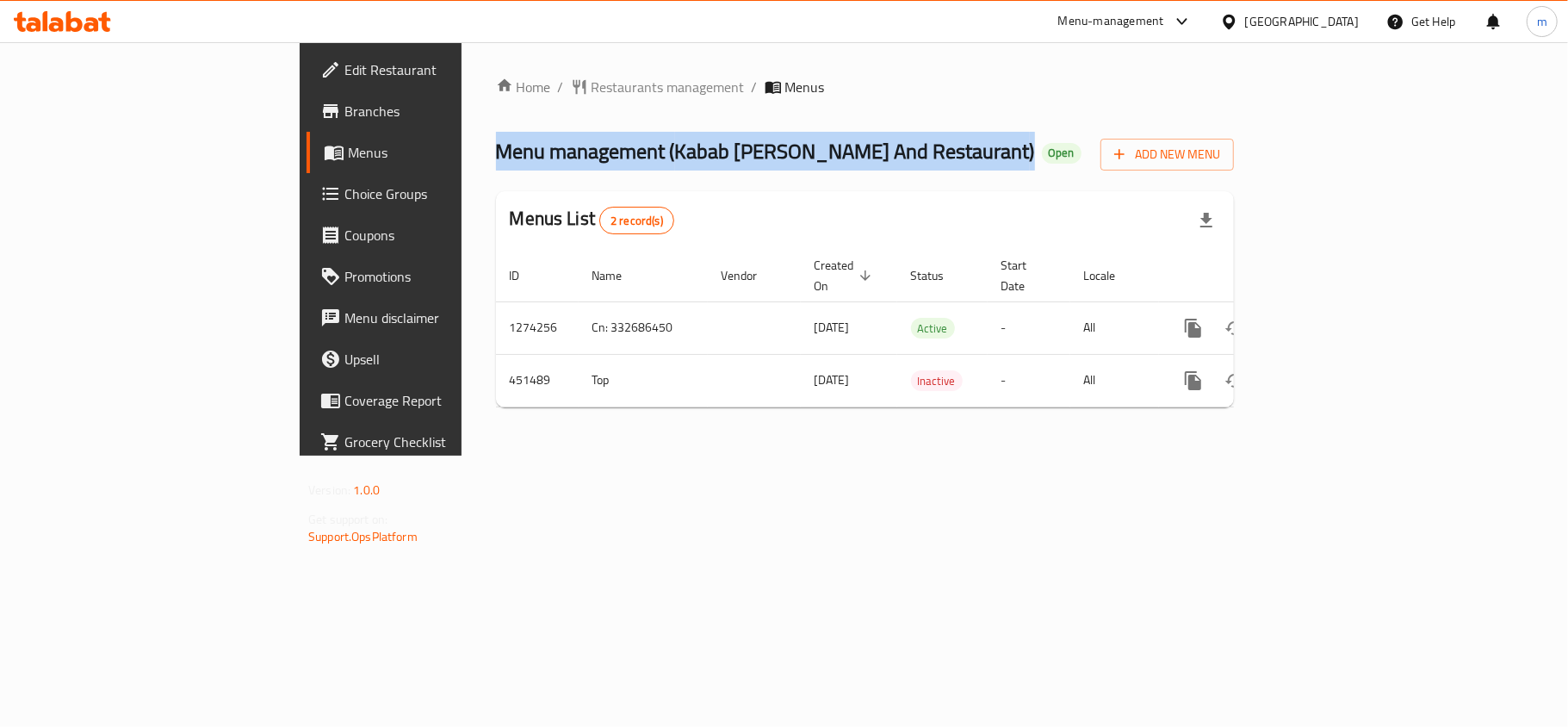
click at [753, 142] on span "Menu management ( Kabab [PERSON_NAME] And Restaurant )" at bounding box center [765, 151] width 539 height 38
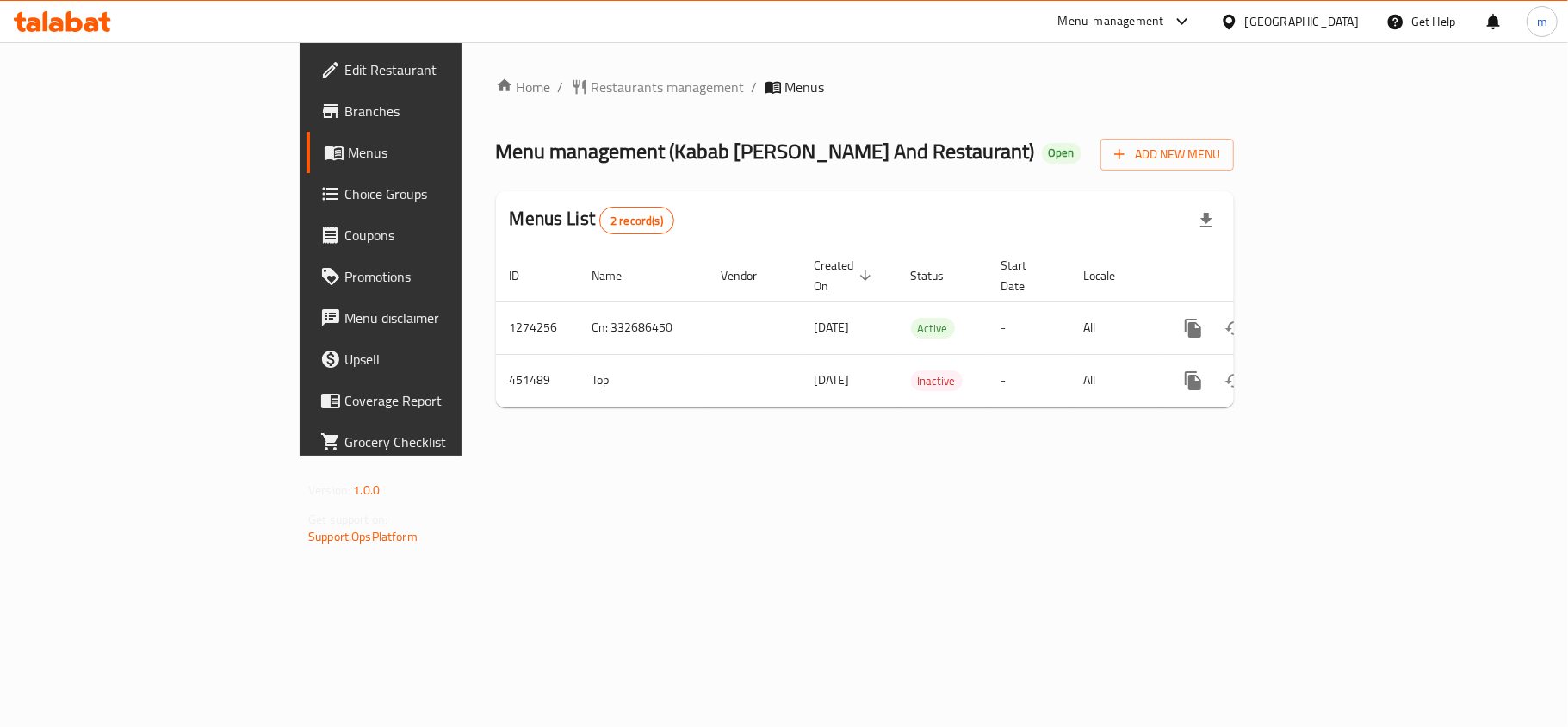
click at [802, 41] on div "Menu-management [GEOGRAPHIC_DATA] Get Help m" at bounding box center [784, 21] width 1568 height 41
click at [307, 176] on link "Choice Groups" at bounding box center [434, 194] width 255 height 41
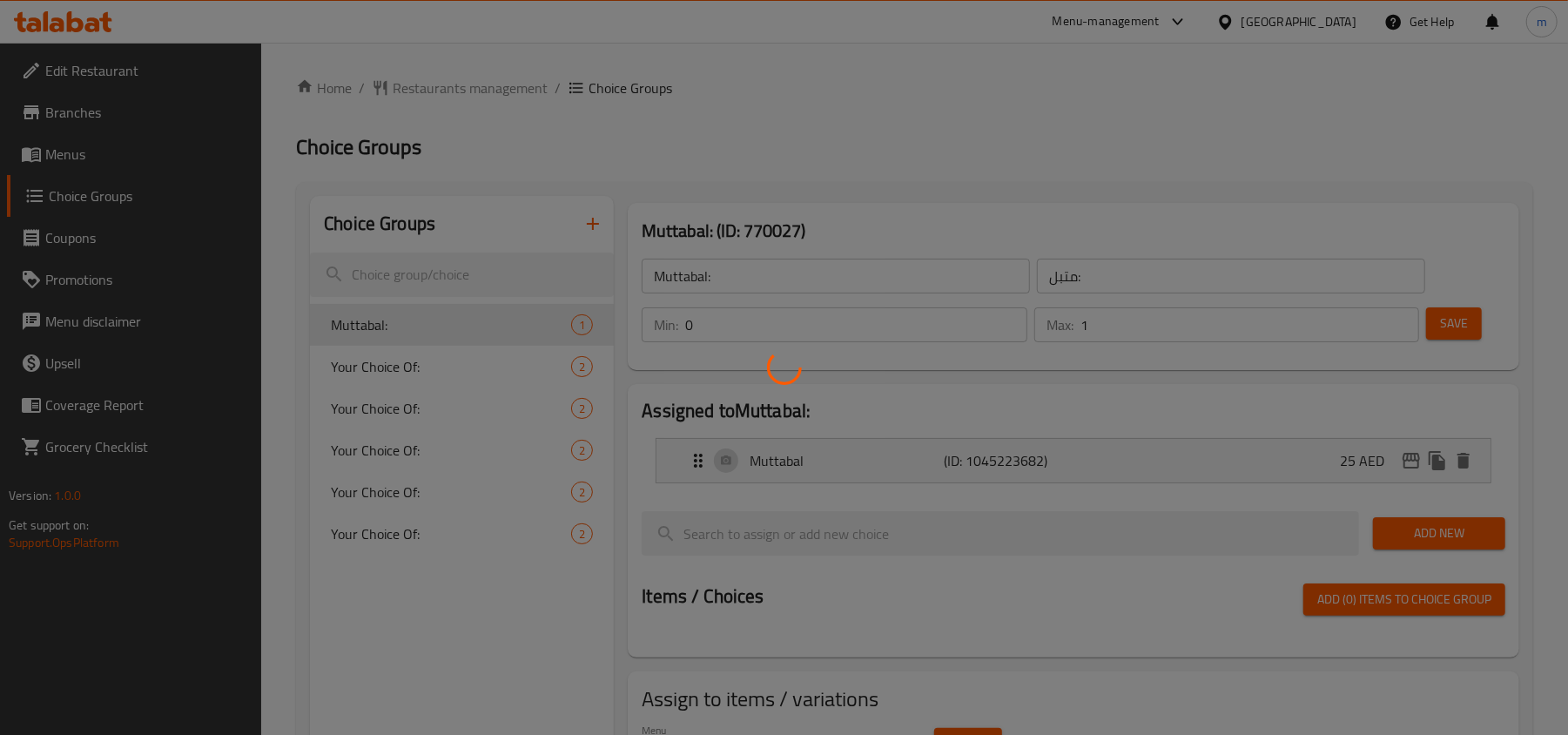
click at [456, 273] on div at bounding box center [784, 368] width 1568 height 735
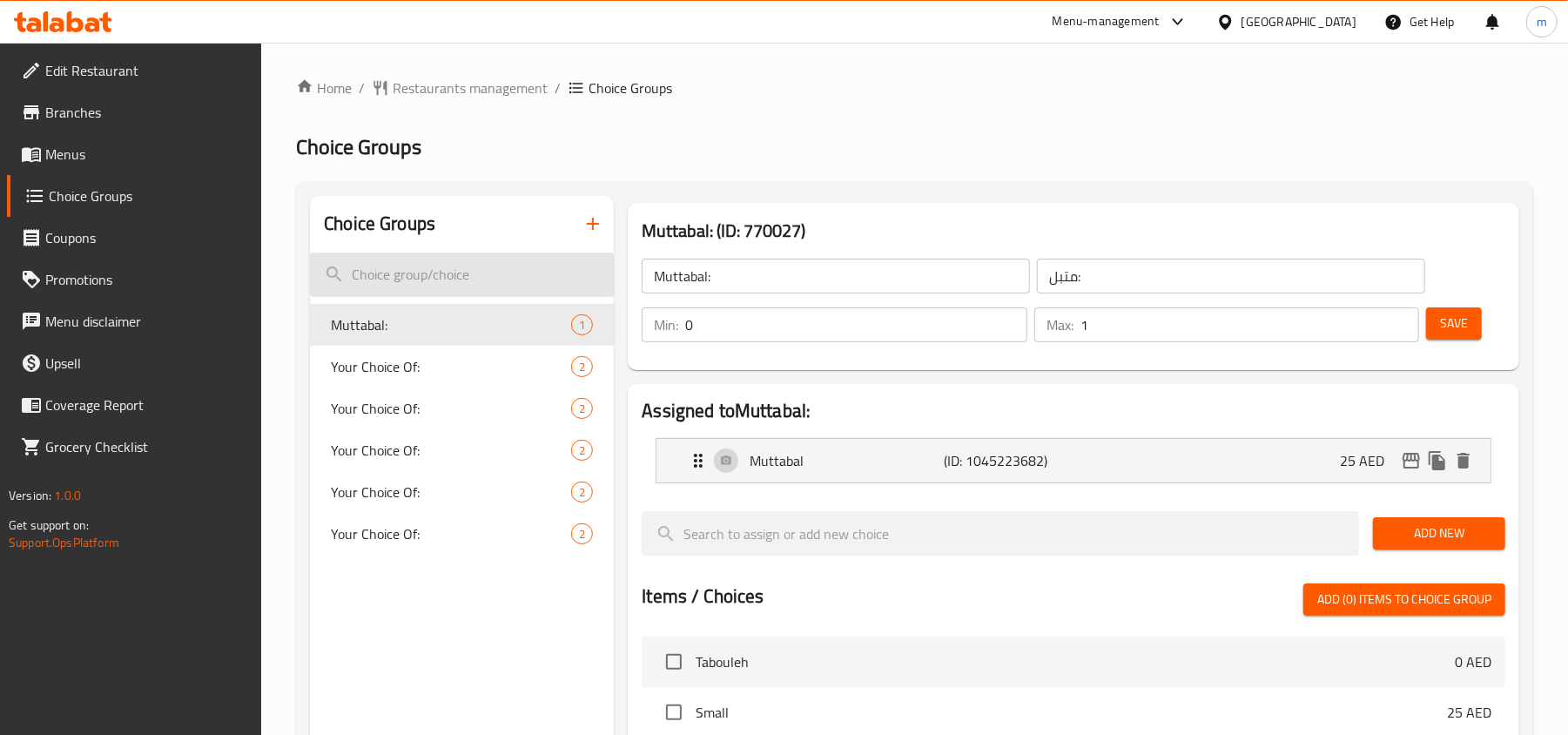
paste input "Your Choice Of"
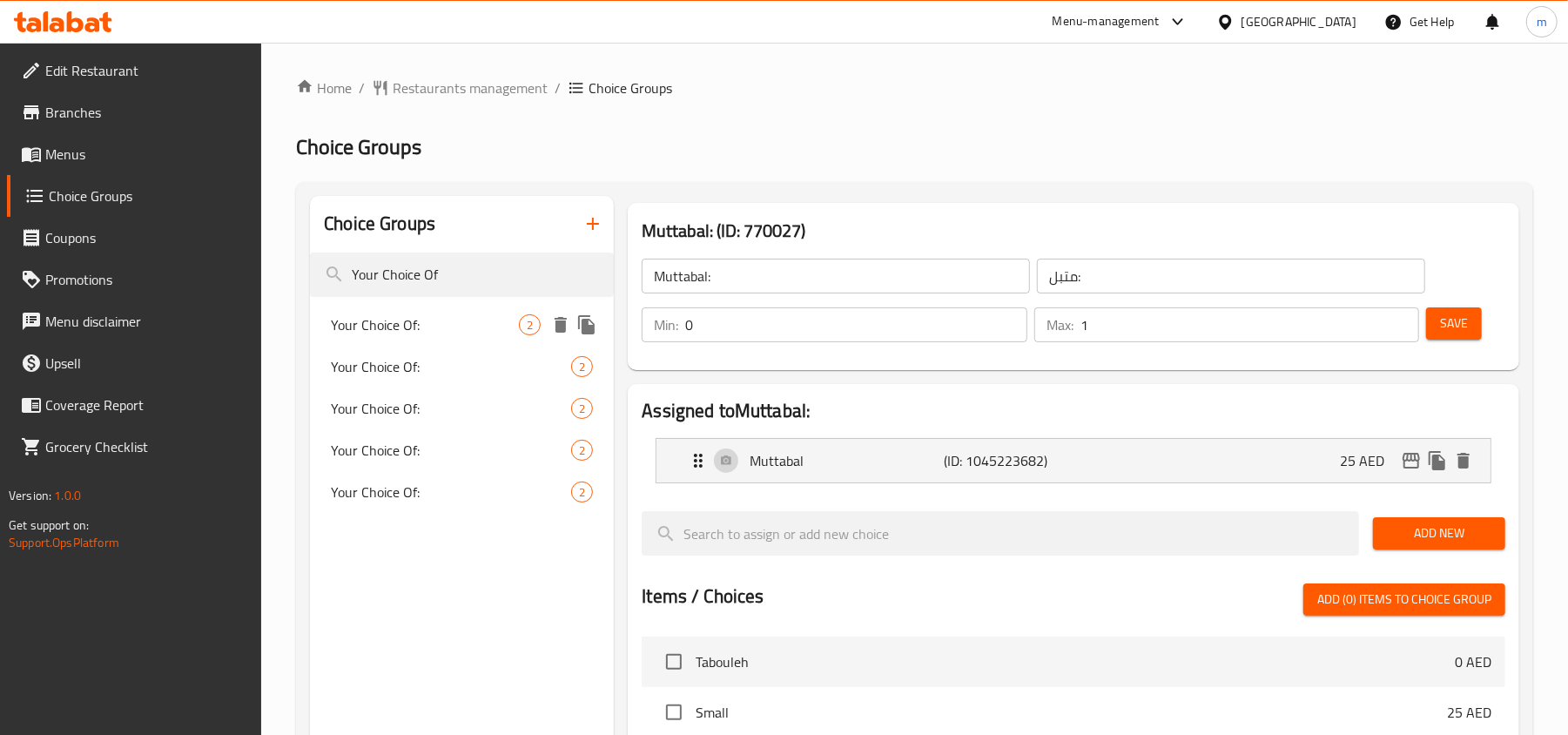
type input "Your Choice Of"
click at [429, 318] on span "Your Choice Of:" at bounding box center [425, 325] width 188 height 21
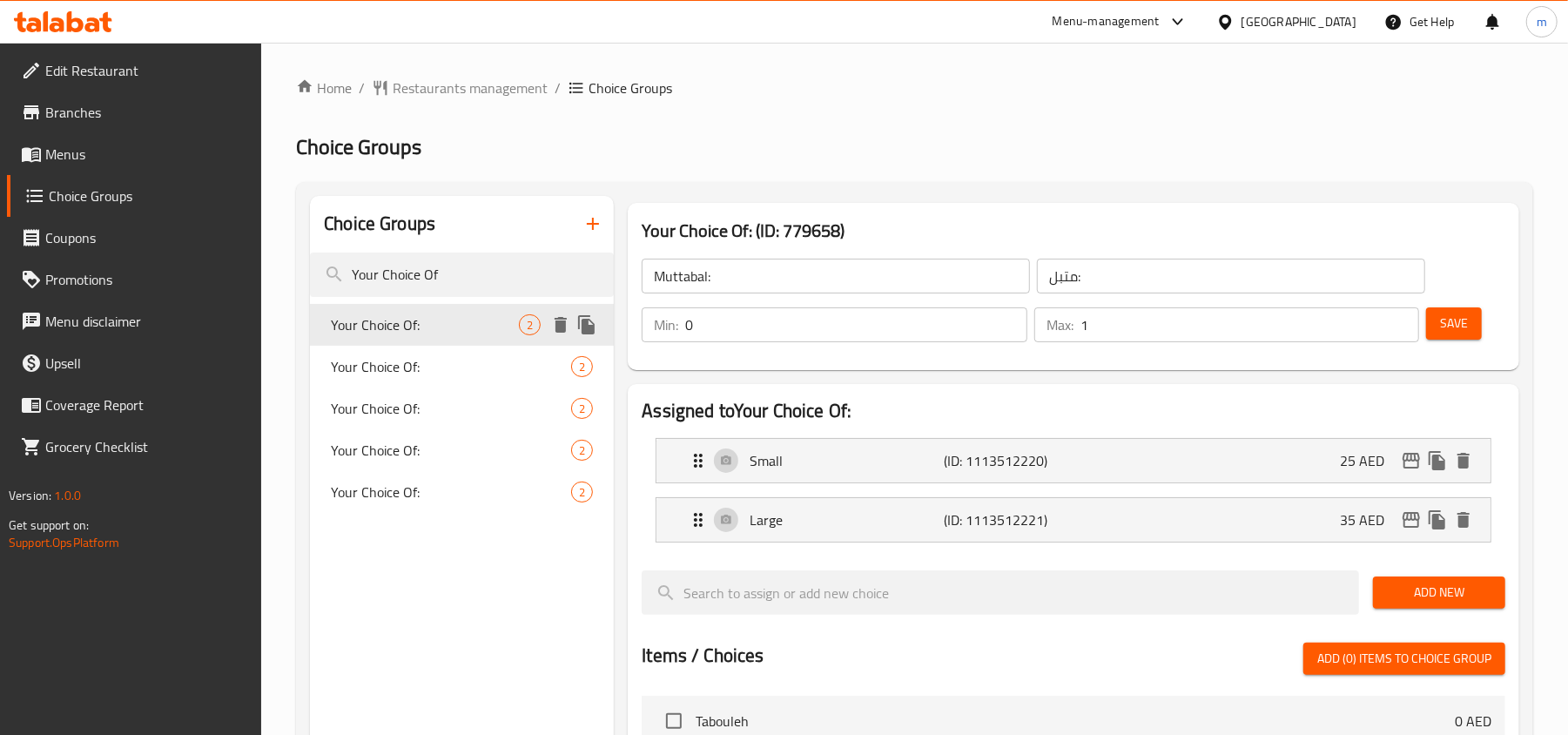
type input "Your Choice Of:"
type input "إختيارك من:"
type input "1"
click at [942, 159] on h2 "Choice Groups" at bounding box center [915, 147] width 1238 height 28
click at [408, 360] on span "Your Choice Of:" at bounding box center [425, 367] width 188 height 21
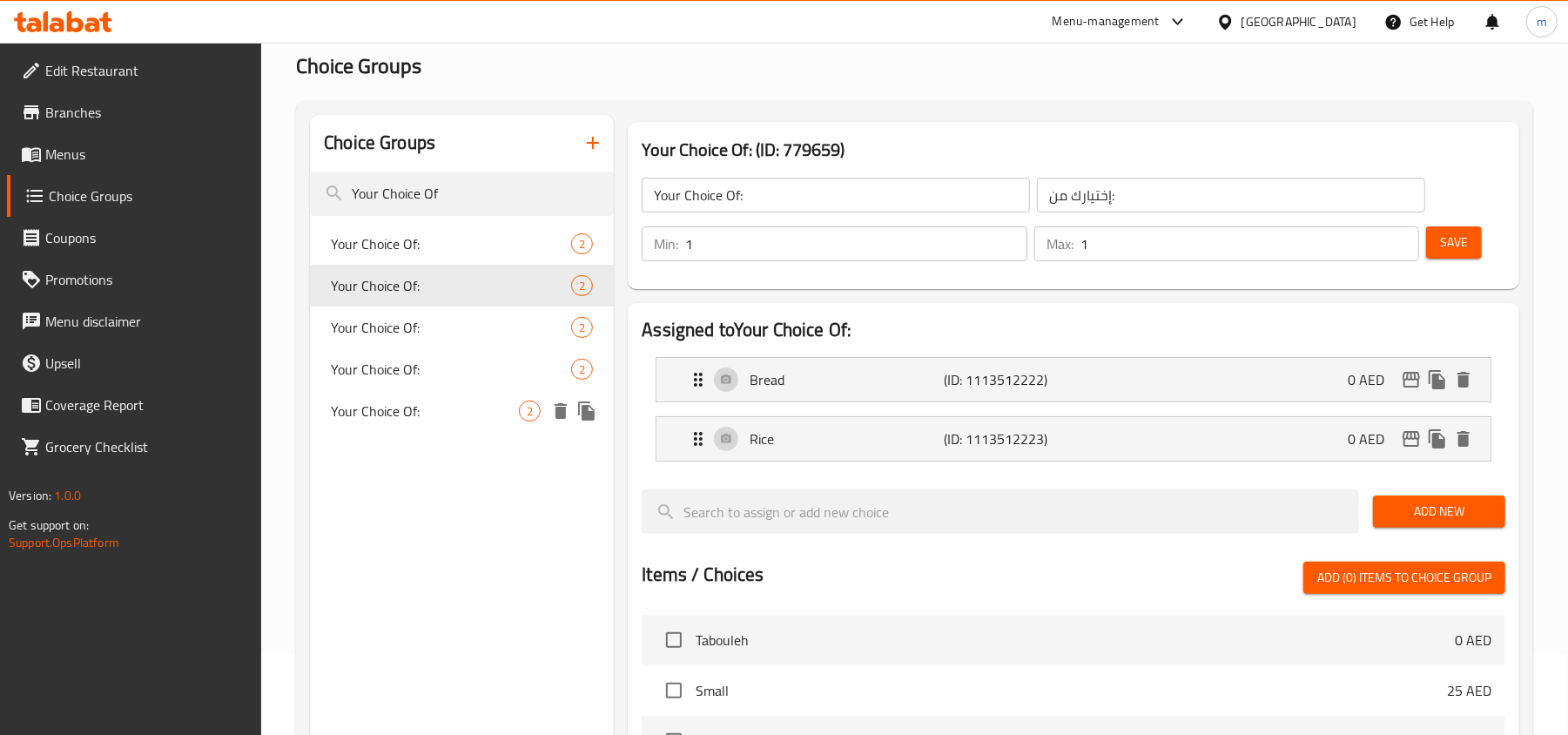
scroll to position [115, 0]
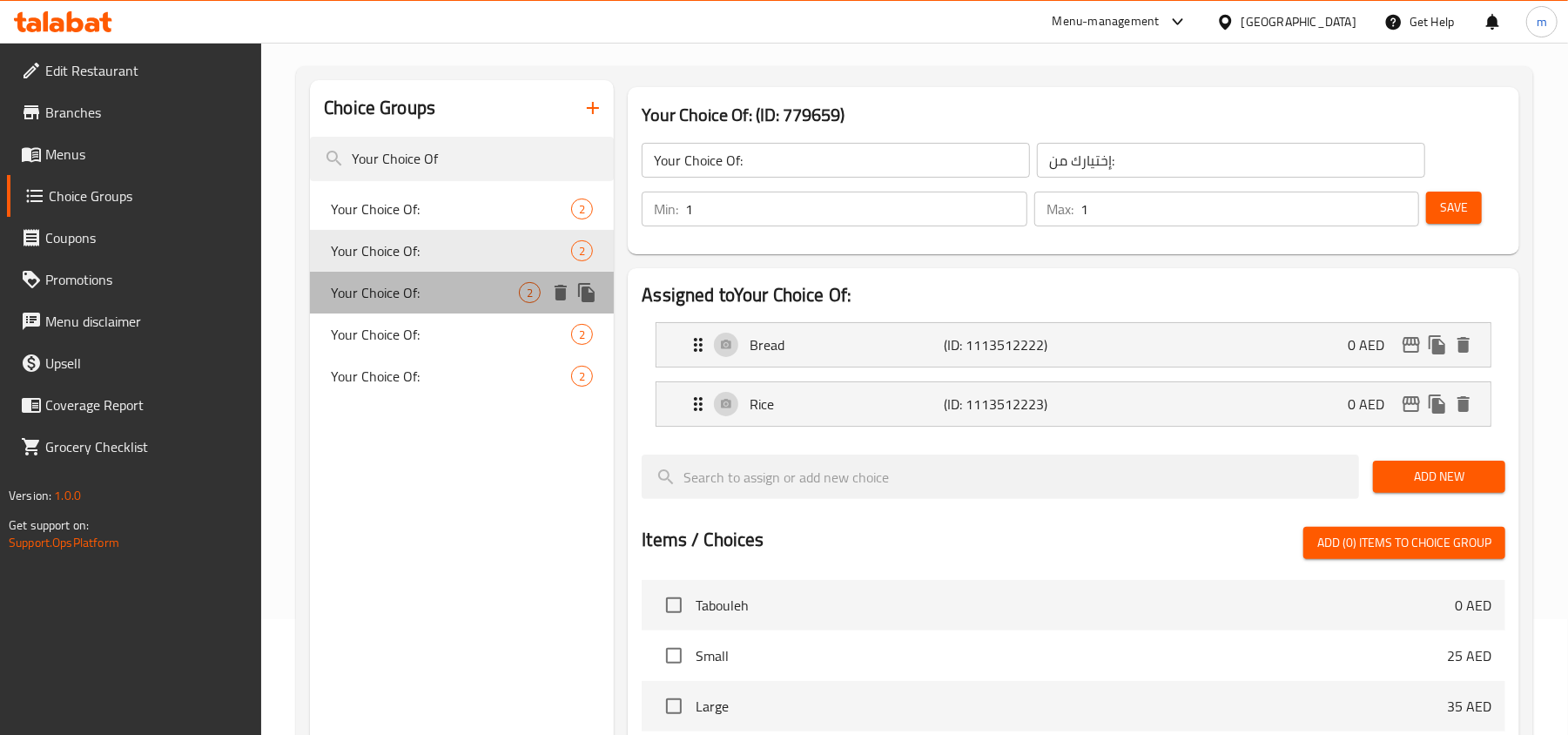
click at [394, 275] on div "Your Choice Of: 2" at bounding box center [461, 292] width 304 height 42
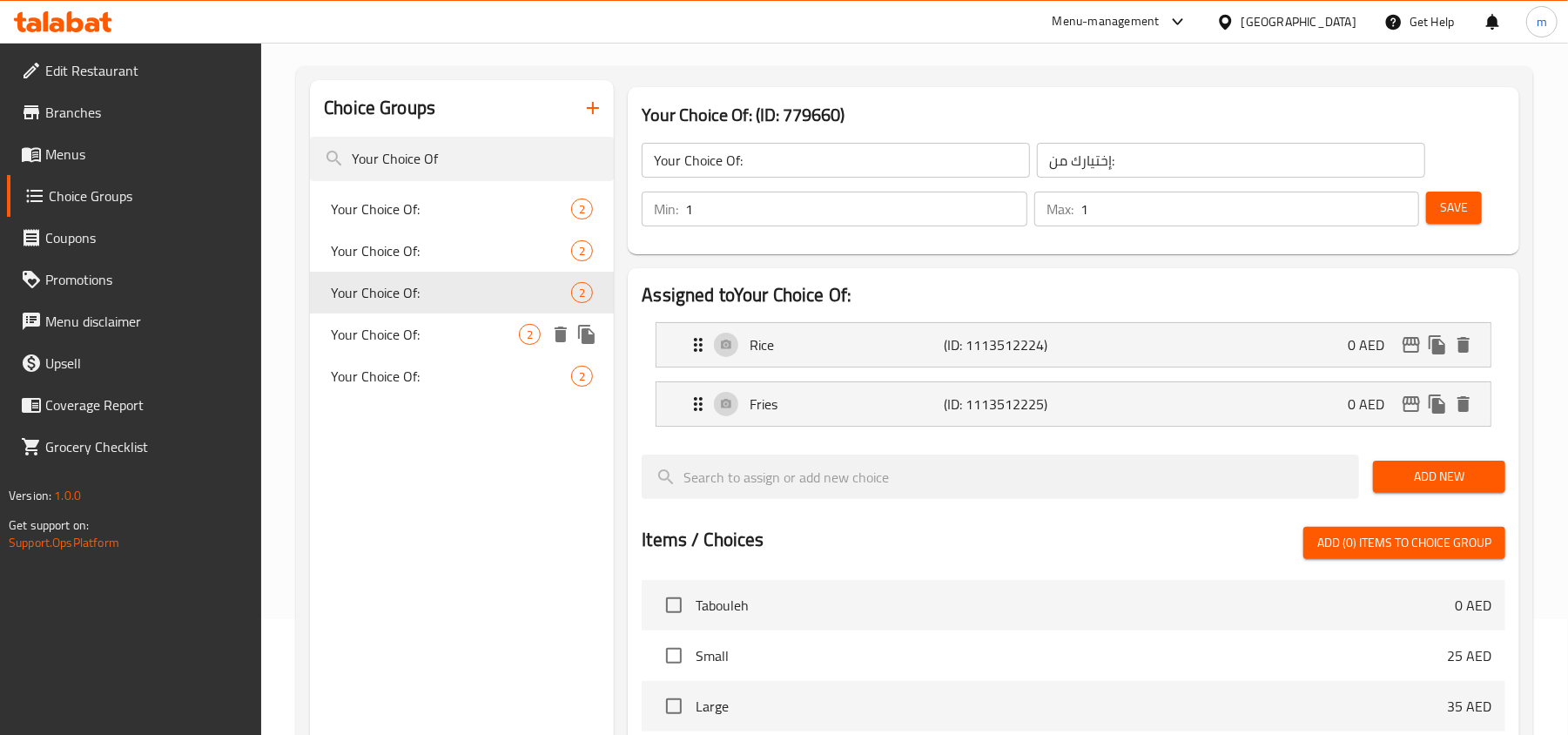
click at [385, 336] on span "Your Choice Of:" at bounding box center [425, 334] width 188 height 21
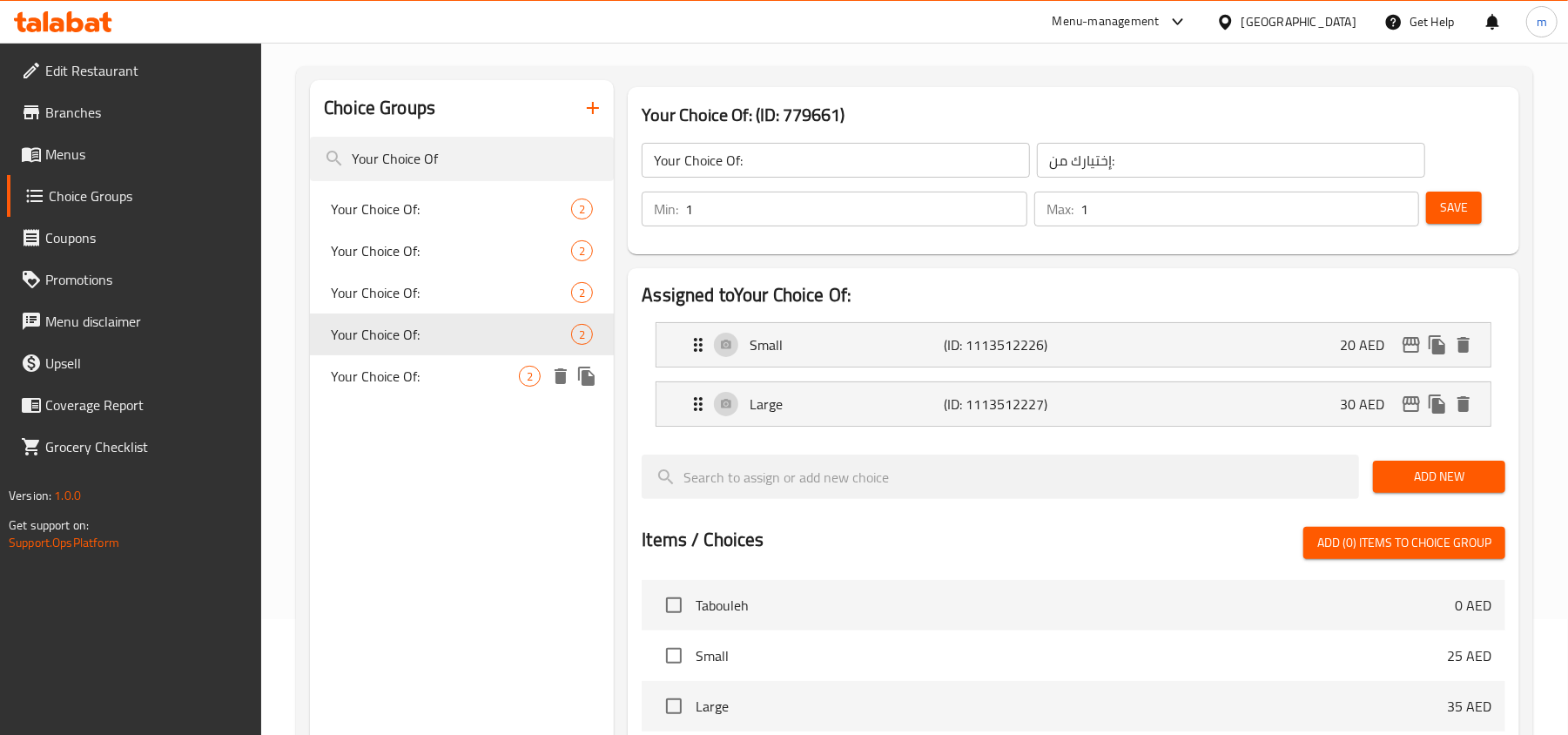
click at [469, 381] on span "Your Choice Of:" at bounding box center [425, 376] width 188 height 21
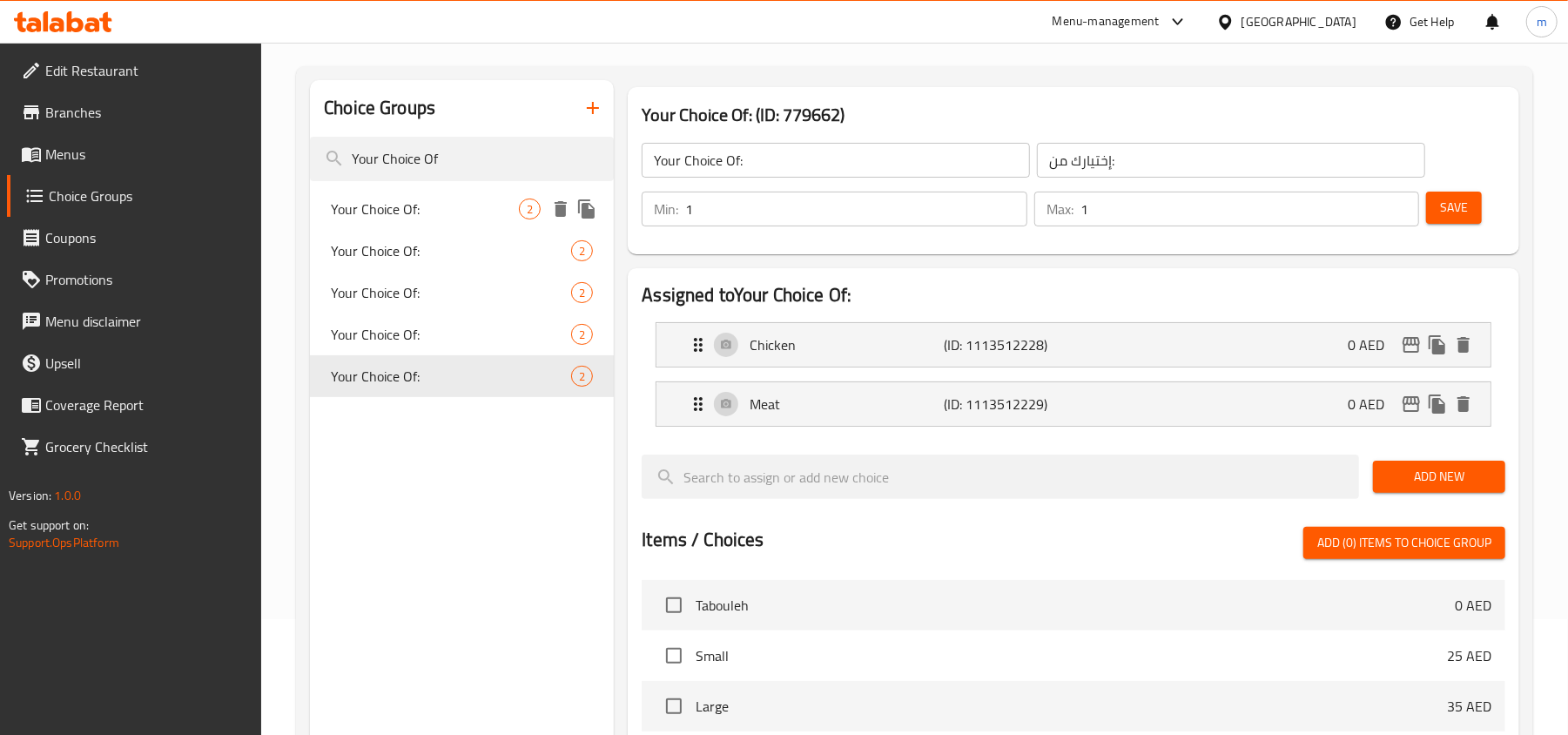
click at [384, 202] on span "Your Choice Of:" at bounding box center [425, 209] width 188 height 21
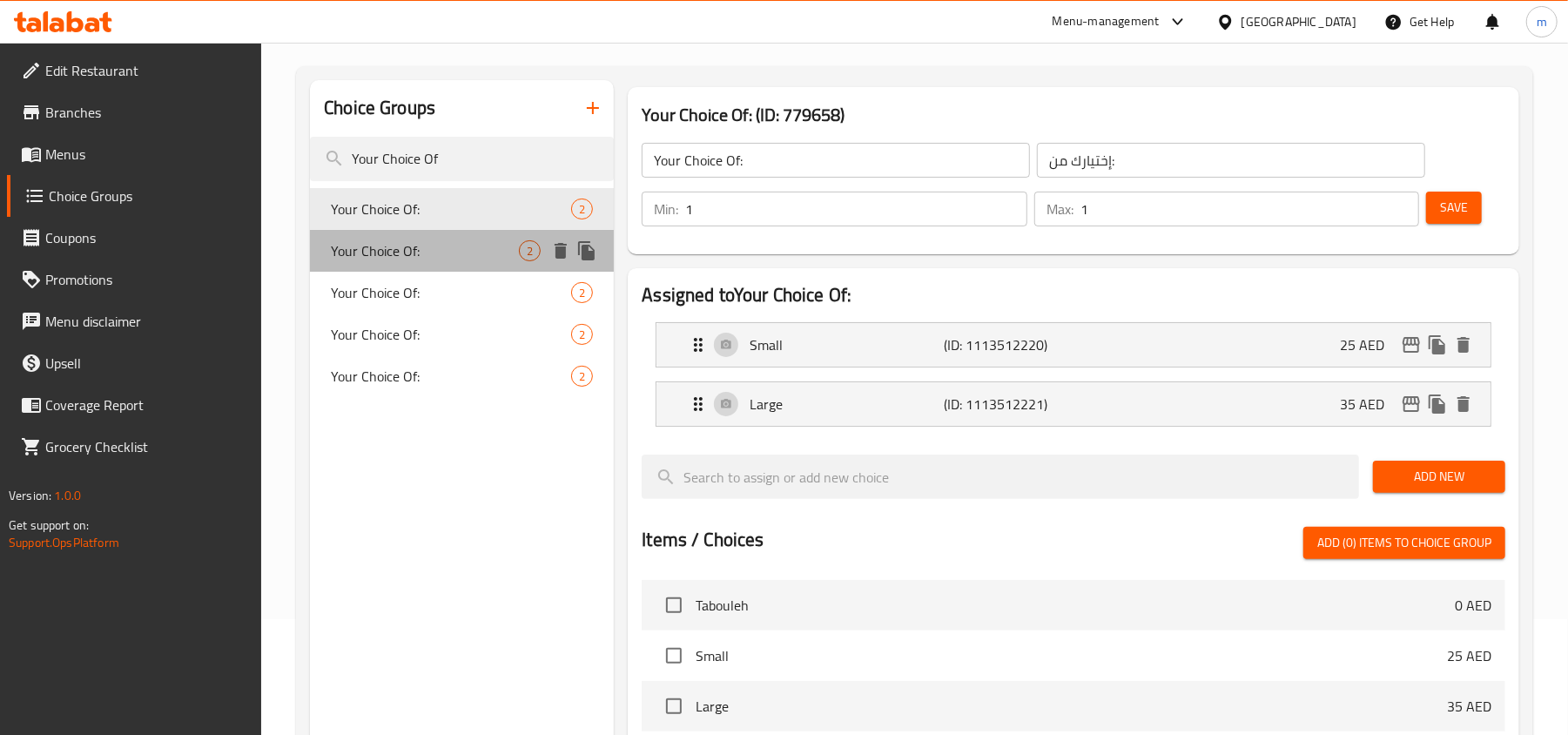
click at [433, 242] on span "Your Choice Of:" at bounding box center [425, 250] width 188 height 21
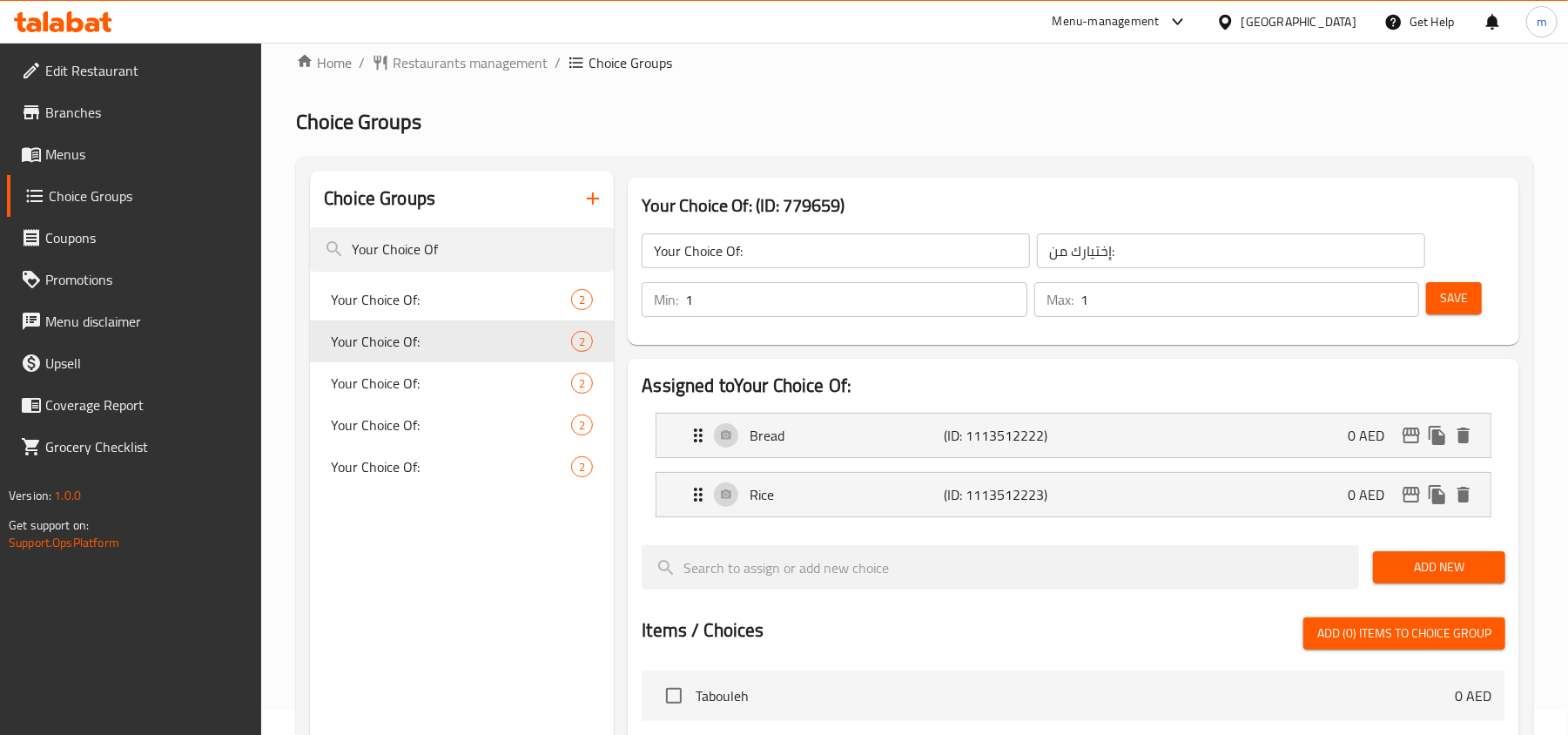
scroll to position [0, 0]
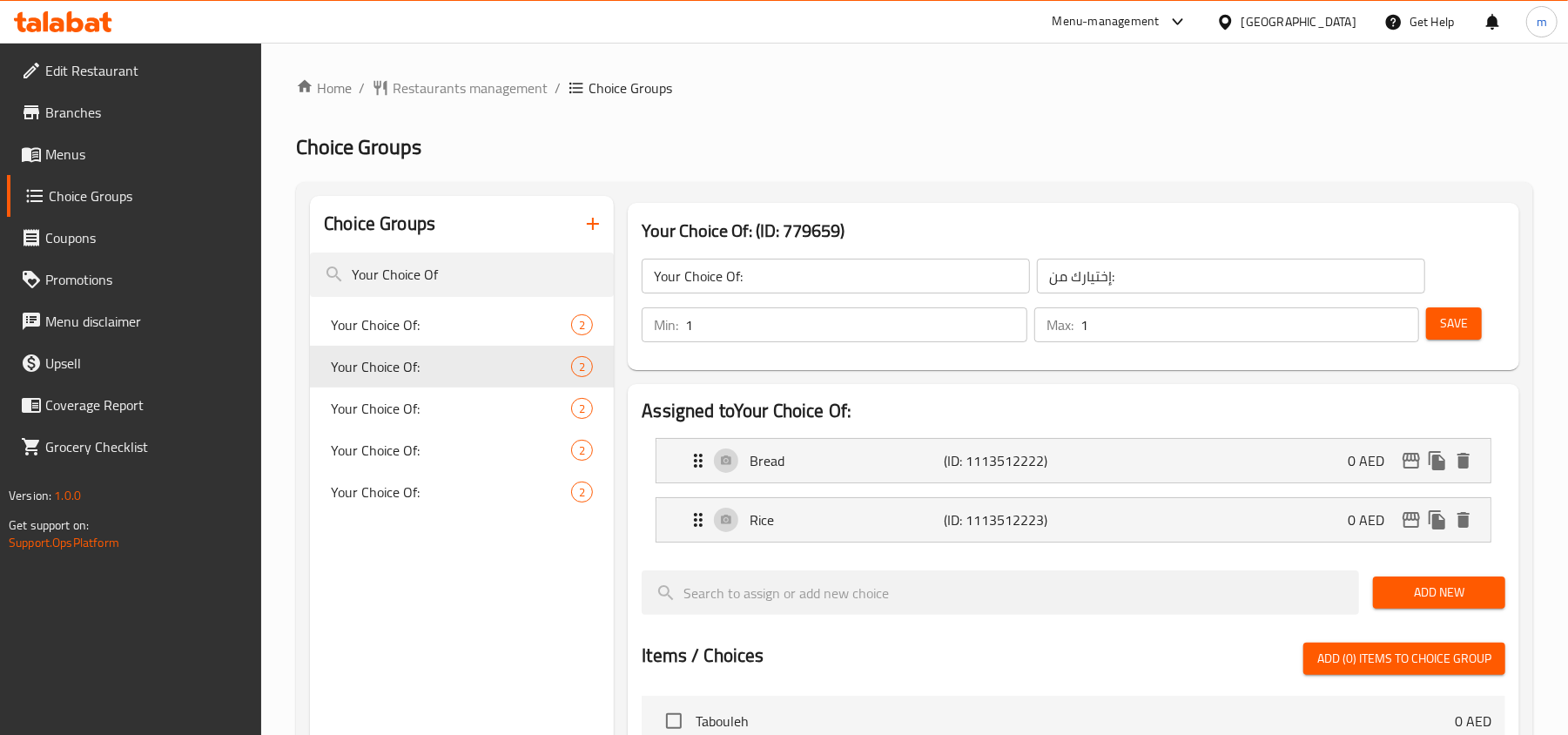
click at [947, 172] on div "Home / Restaurants management / Choice Groups Choice Groups Choice Groups Your …" at bounding box center [915, 682] width 1238 height 1210
click at [500, 316] on span "Your Choice Of:" at bounding box center [425, 325] width 188 height 21
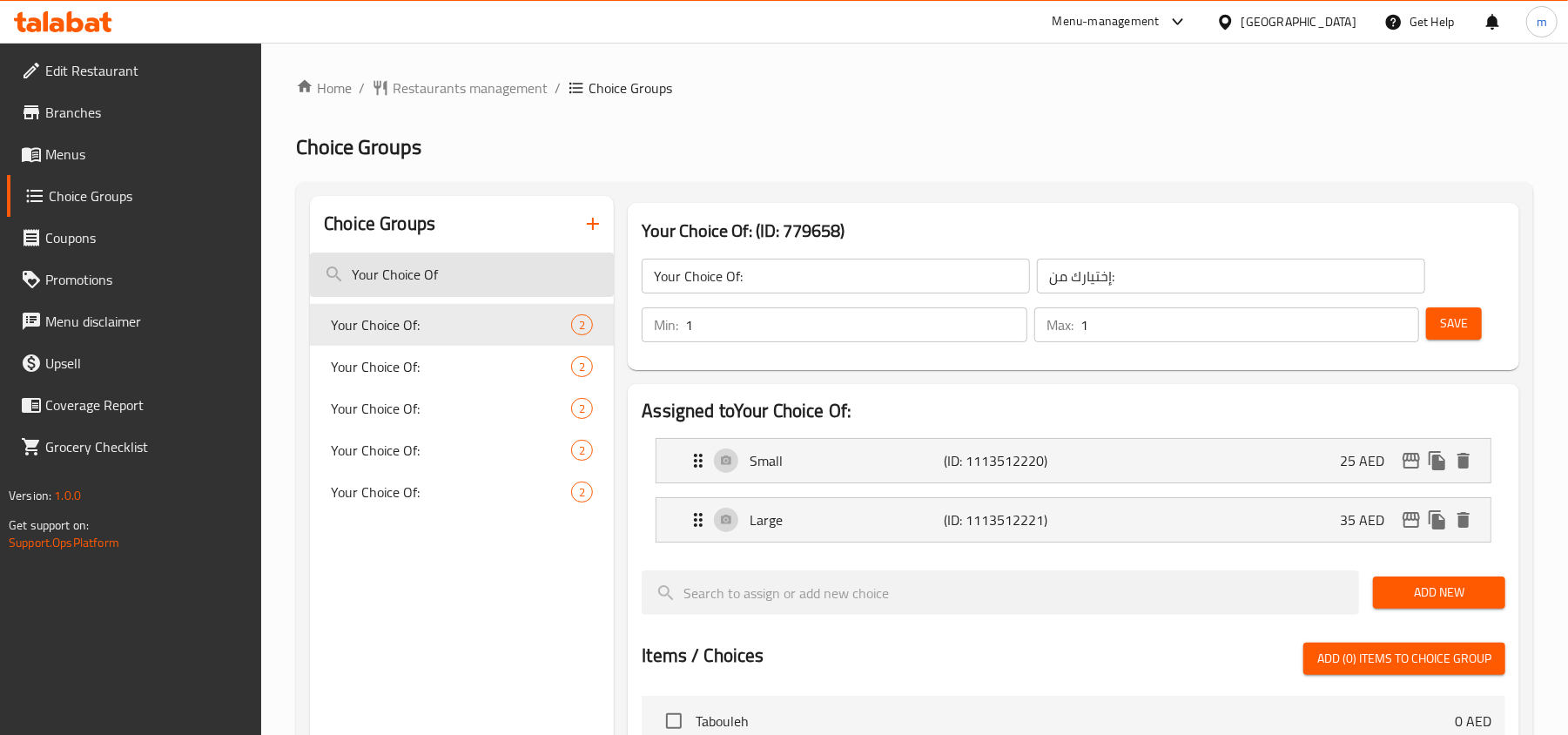
click at [469, 267] on input "Your Choice Of" at bounding box center [461, 275] width 304 height 44
click at [433, 319] on span "Your Choice Of:" at bounding box center [425, 325] width 188 height 21
click at [980, 78] on ol "Home / Restaurants management / Choice Groups" at bounding box center [915, 88] width 1238 height 21
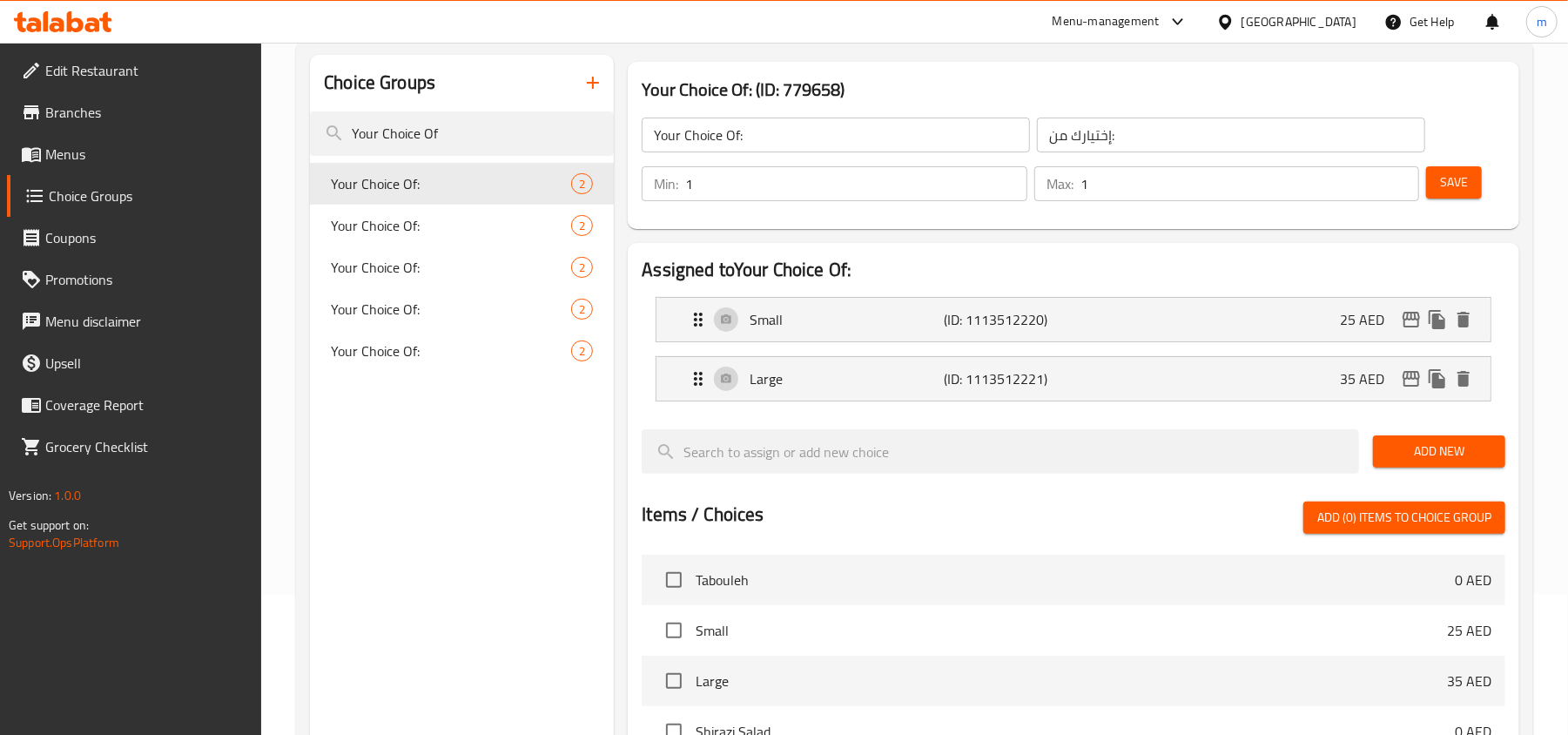
scroll to position [115, 0]
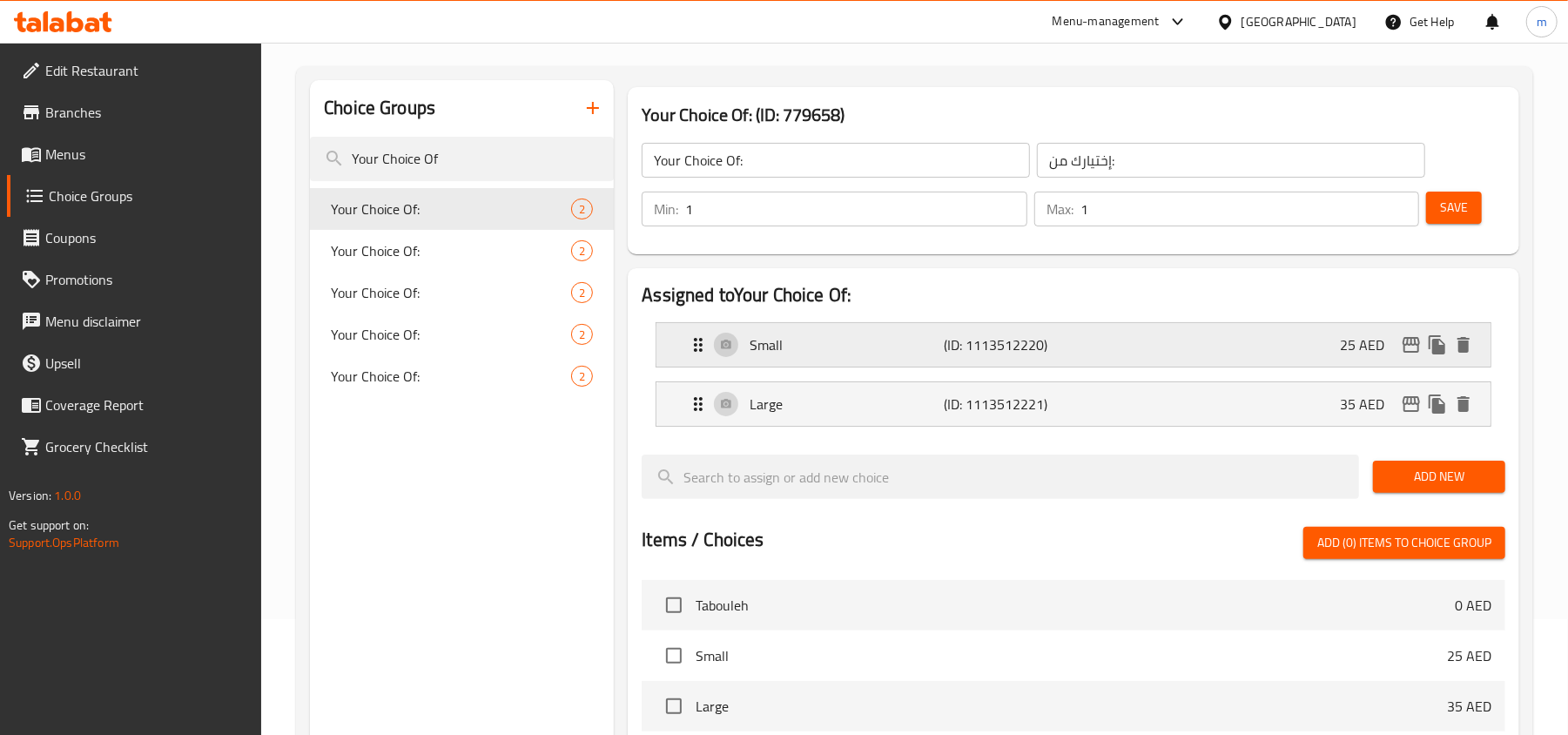
click at [1175, 353] on div "Small (ID: 1113512220) 25 AED" at bounding box center [1078, 344] width 782 height 43
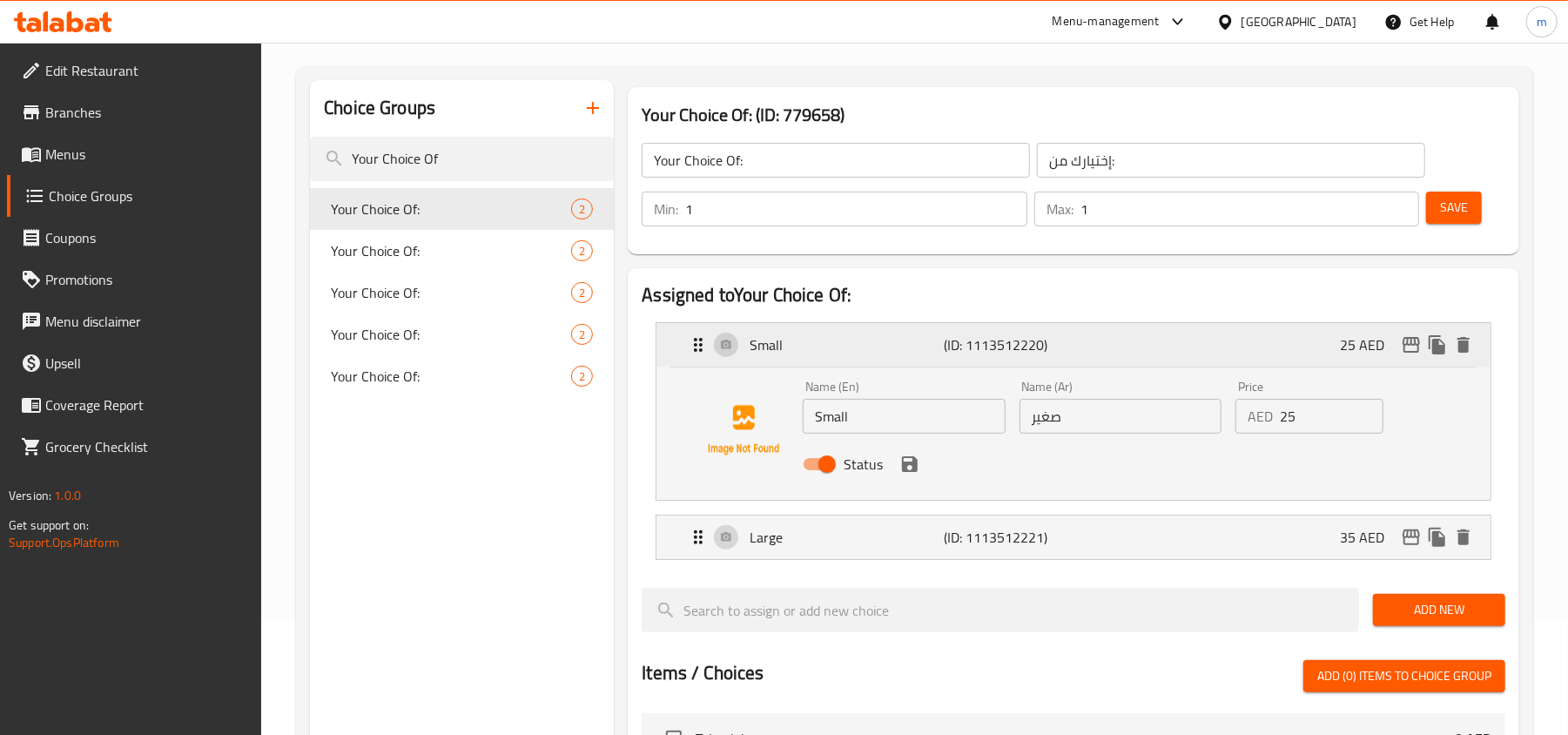
click at [1135, 346] on div "Small (ID: 1113512220) 25 AED" at bounding box center [1078, 344] width 782 height 43
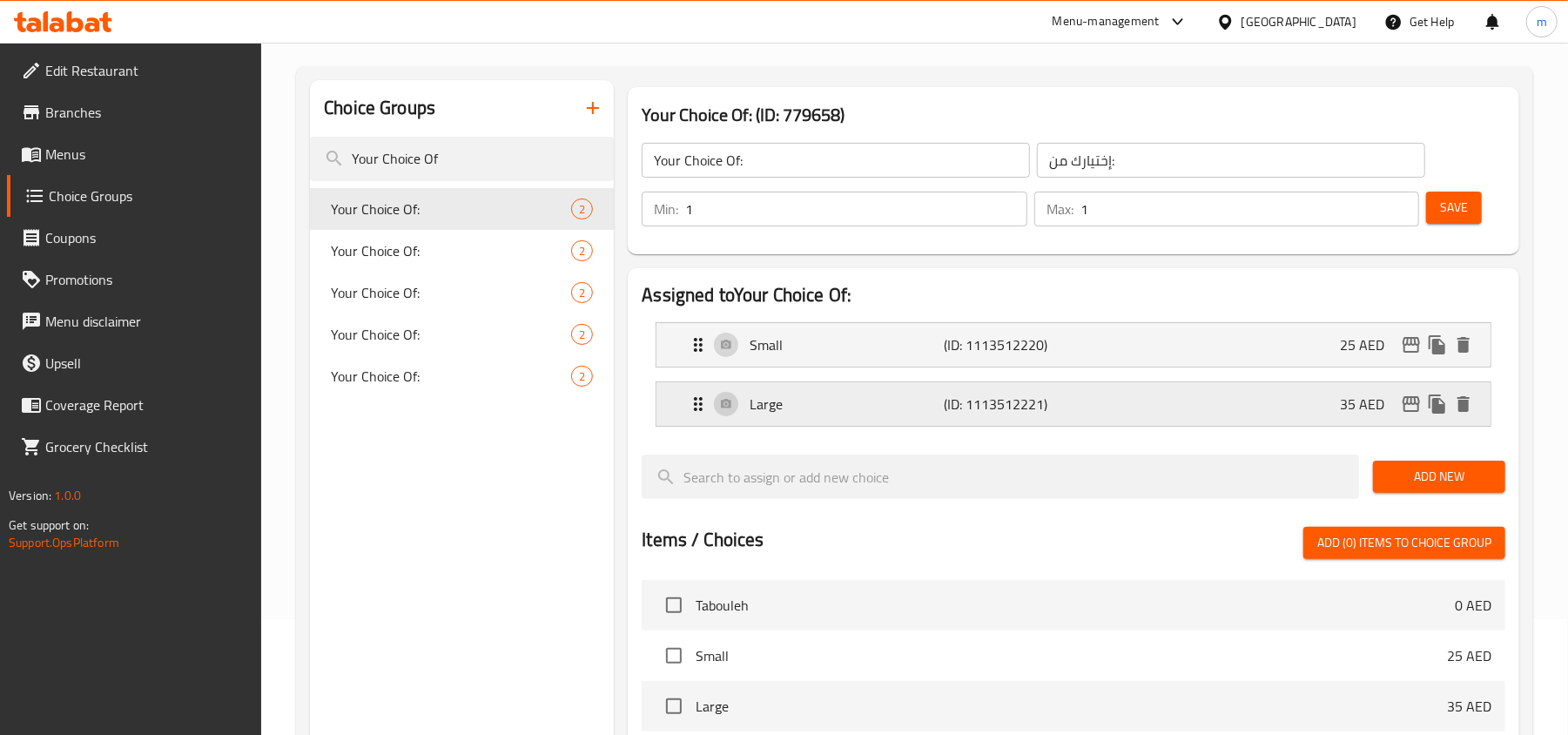
click at [1116, 401] on div "Large (ID: 1113512221) 35 AED" at bounding box center [1078, 404] width 782 height 43
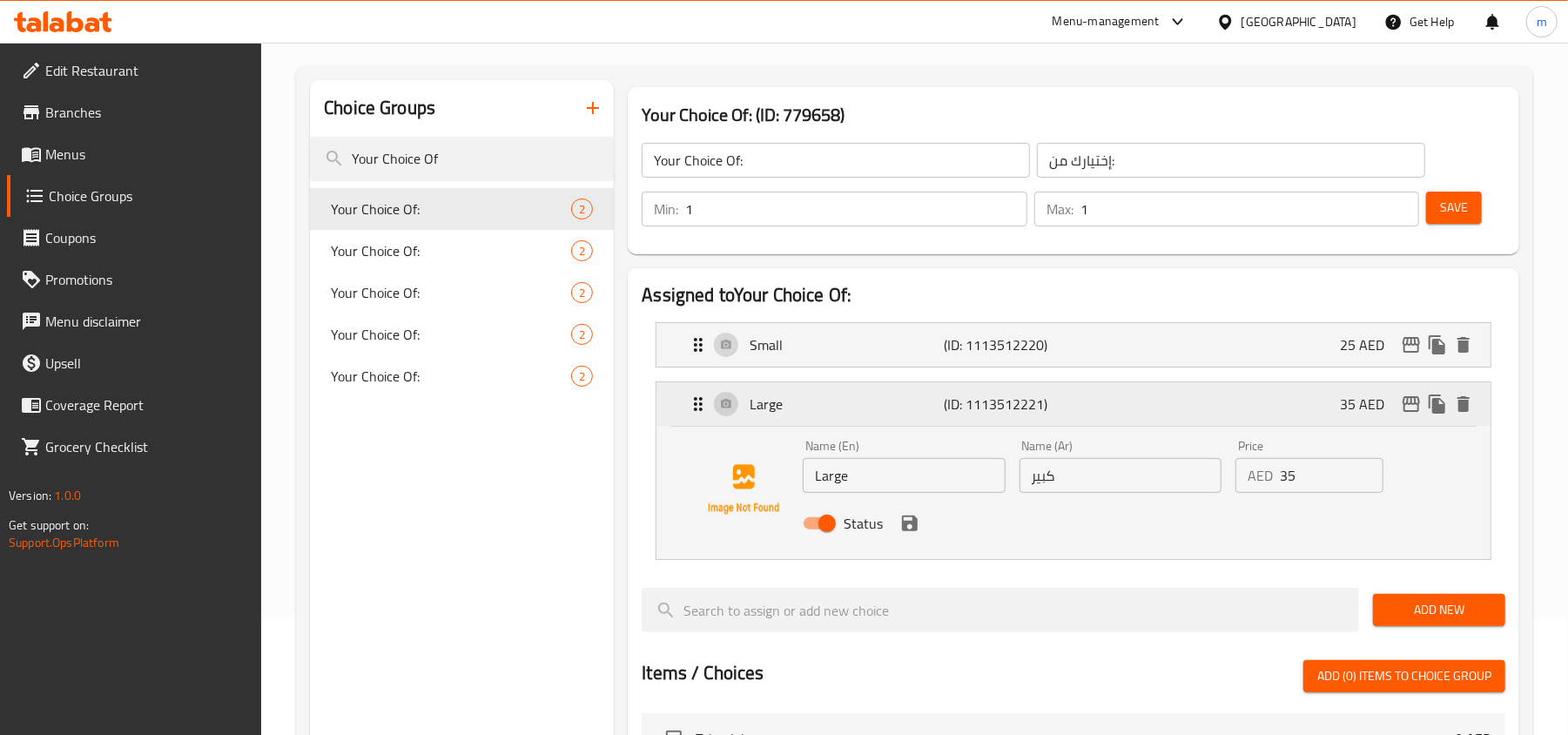
click at [1136, 411] on div "Large (ID: 1113512221) 35 AED" at bounding box center [1078, 404] width 782 height 43
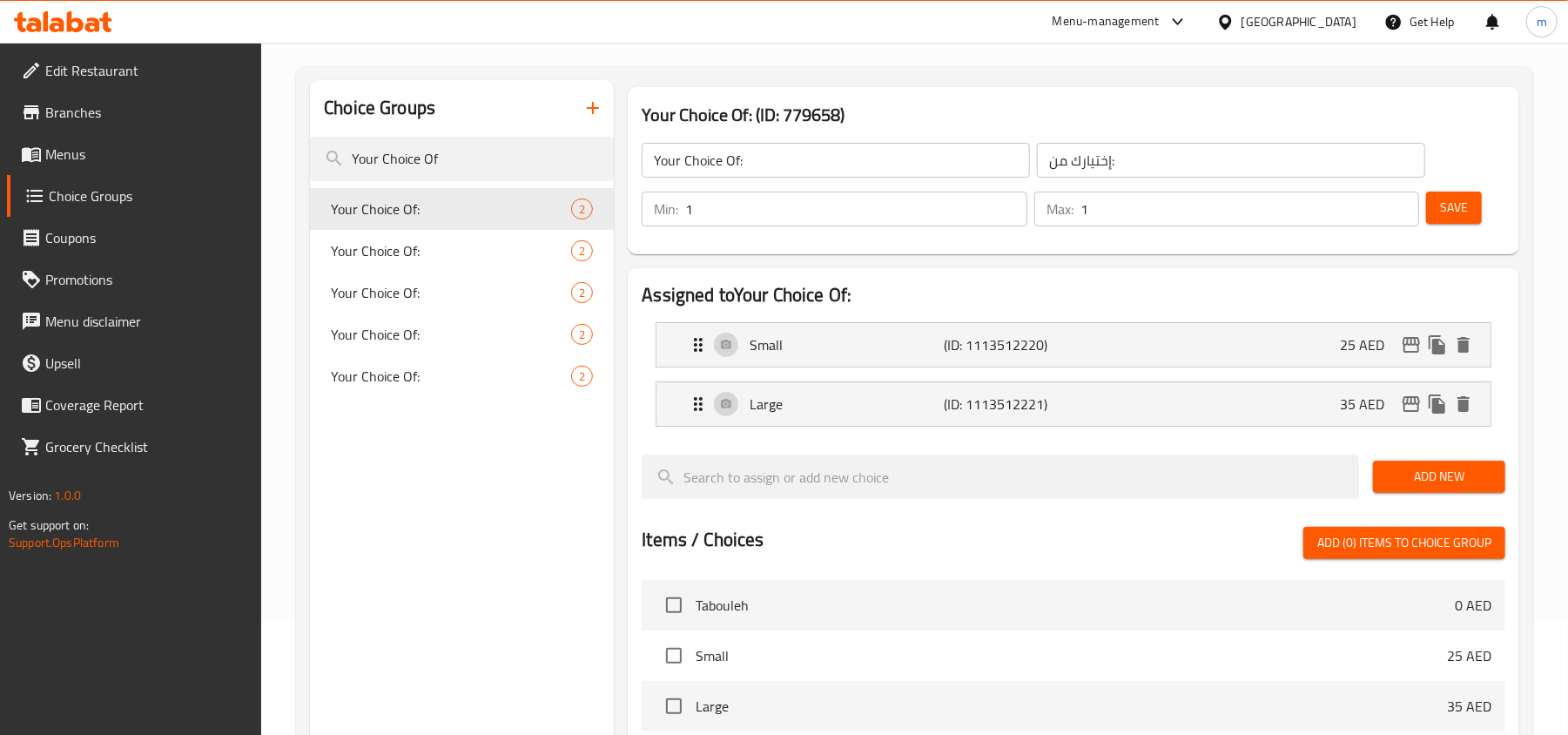
click at [464, 132] on div "Choice Groups" at bounding box center [461, 108] width 304 height 56
click at [449, 177] on input "Your Choice Of" at bounding box center [461, 159] width 304 height 44
click at [465, 157] on input "Your Choice Of" at bounding box center [461, 159] width 304 height 44
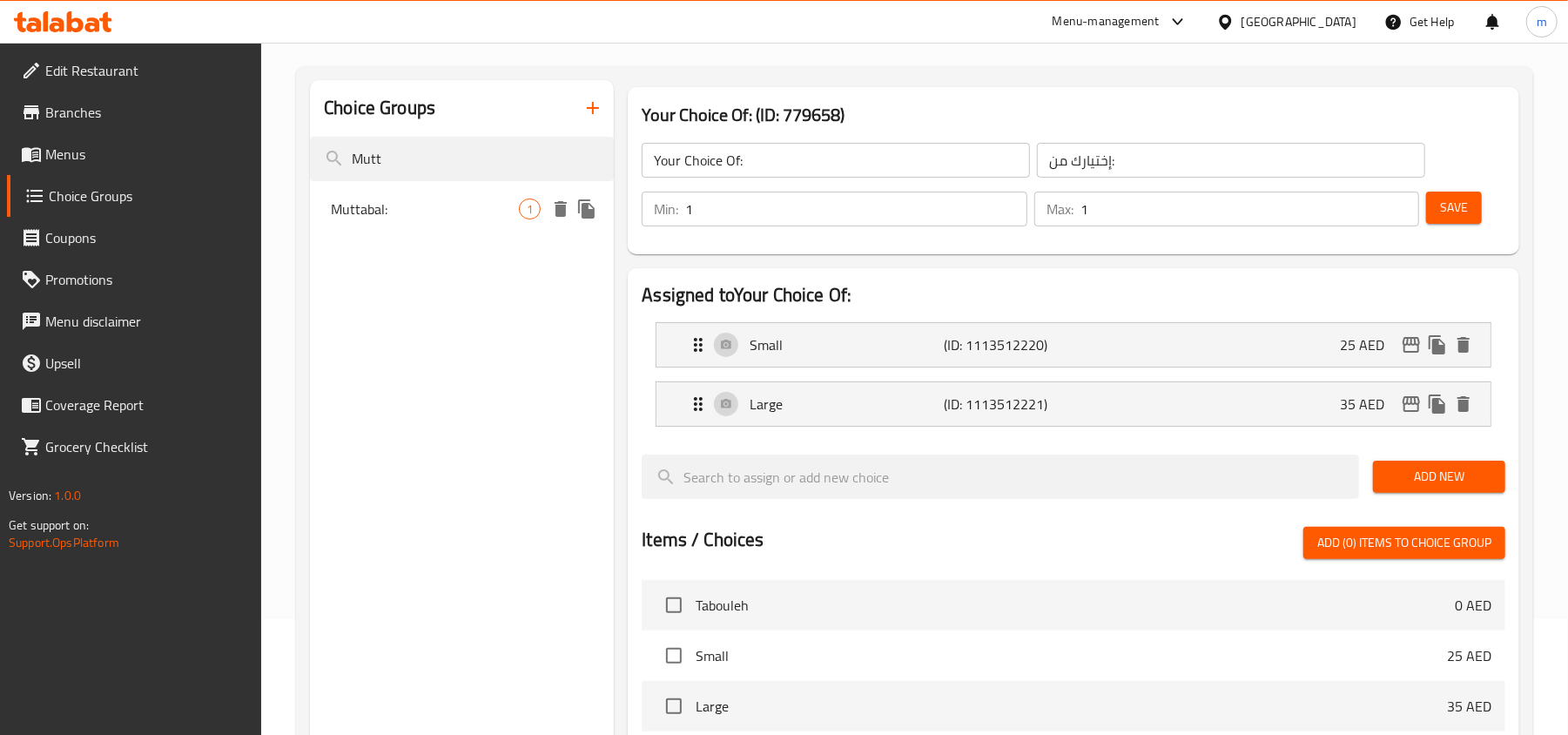
type input "Mutt"
click at [468, 196] on div "Muttabal: 1" at bounding box center [461, 209] width 304 height 42
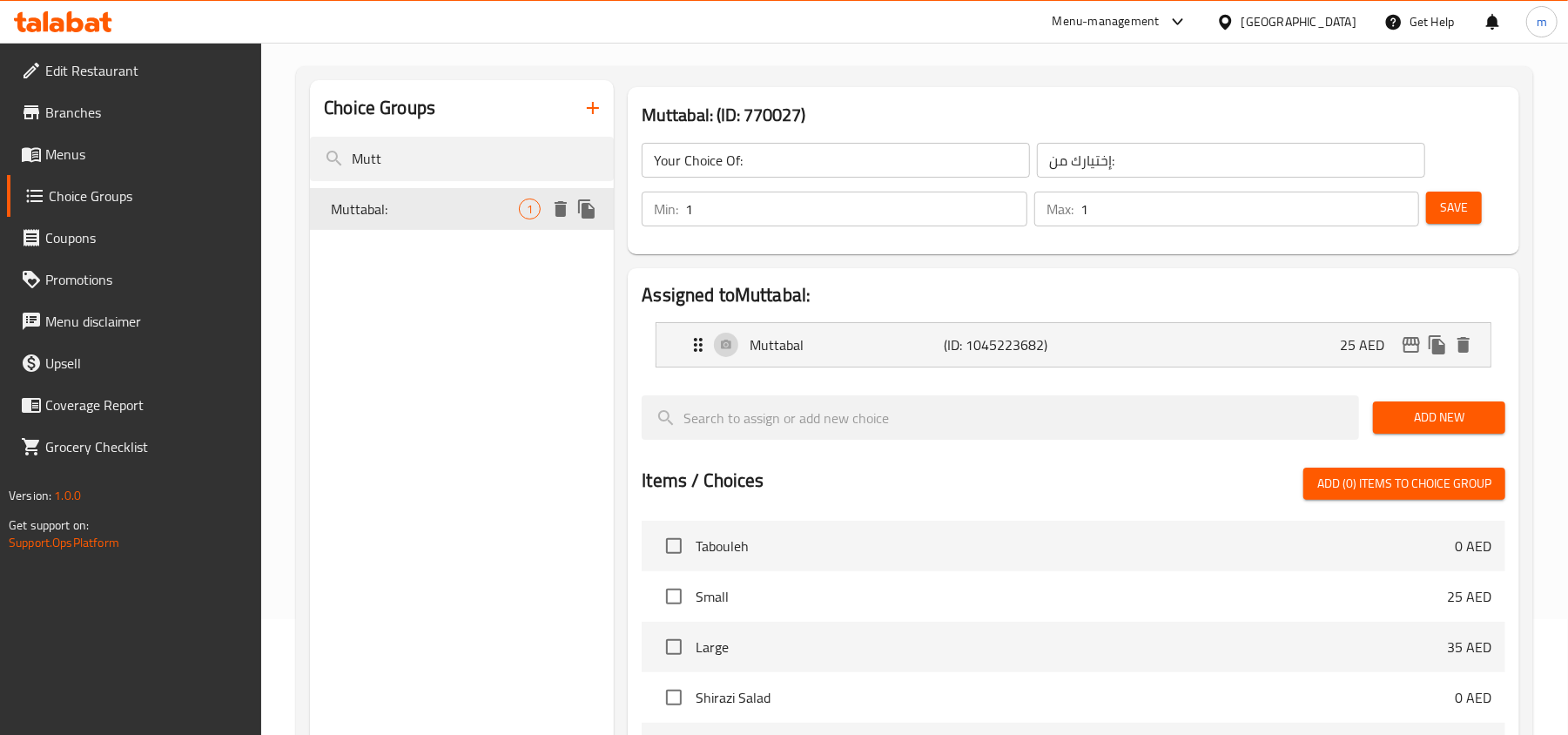
type input "Muttabal:"
type input "متبل:"
type input "0"
click at [450, 164] on input "Mutt" at bounding box center [461, 159] width 304 height 44
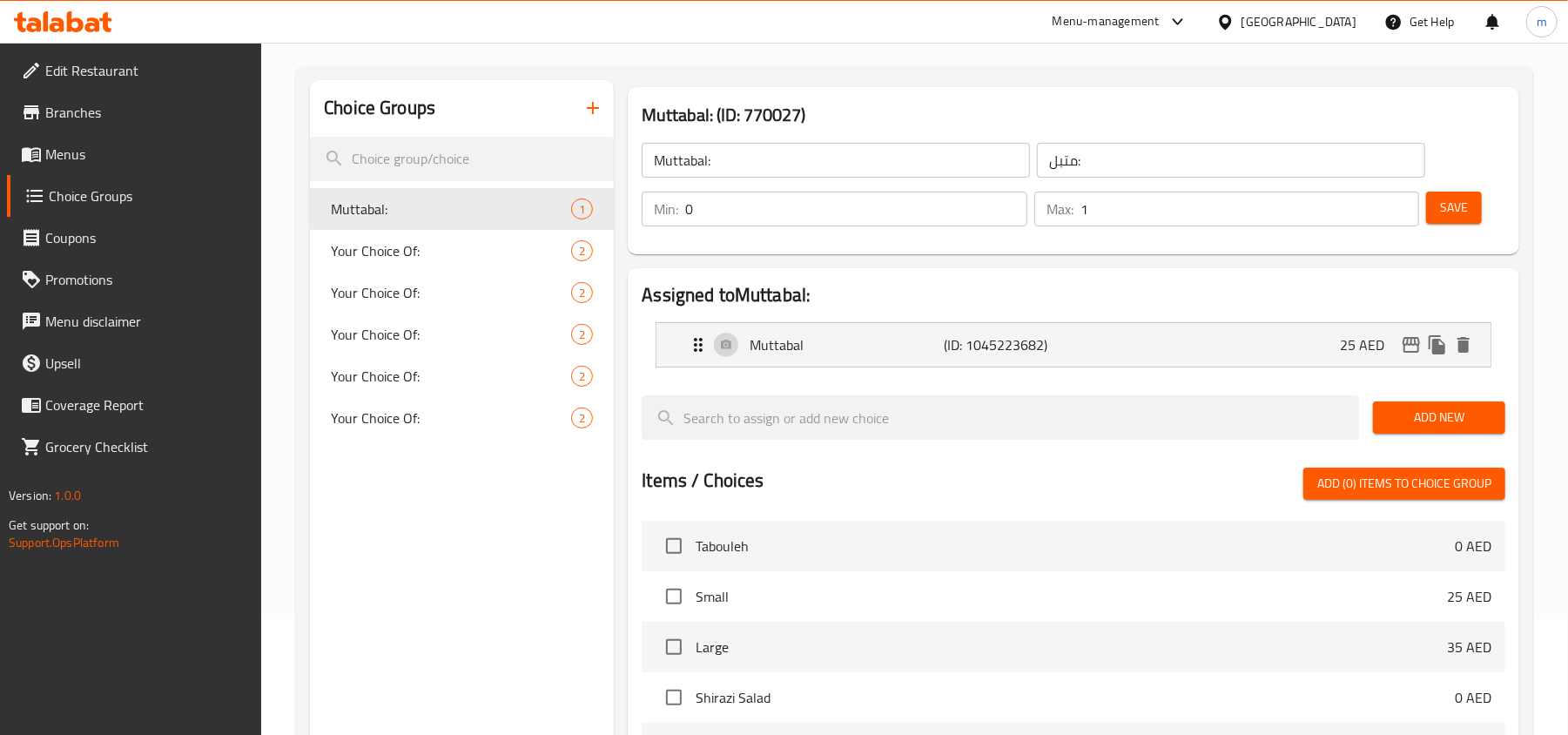
click at [432, 186] on nav "Muttabal: 1 Your Choice Of: 2 Your Choice Of: 2 Your Choice Of: 2 Your Choice O…" at bounding box center [461, 313] width 304 height 265
click at [442, 159] on input "search" at bounding box center [461, 159] width 304 height 44
paste input "Your Choice"
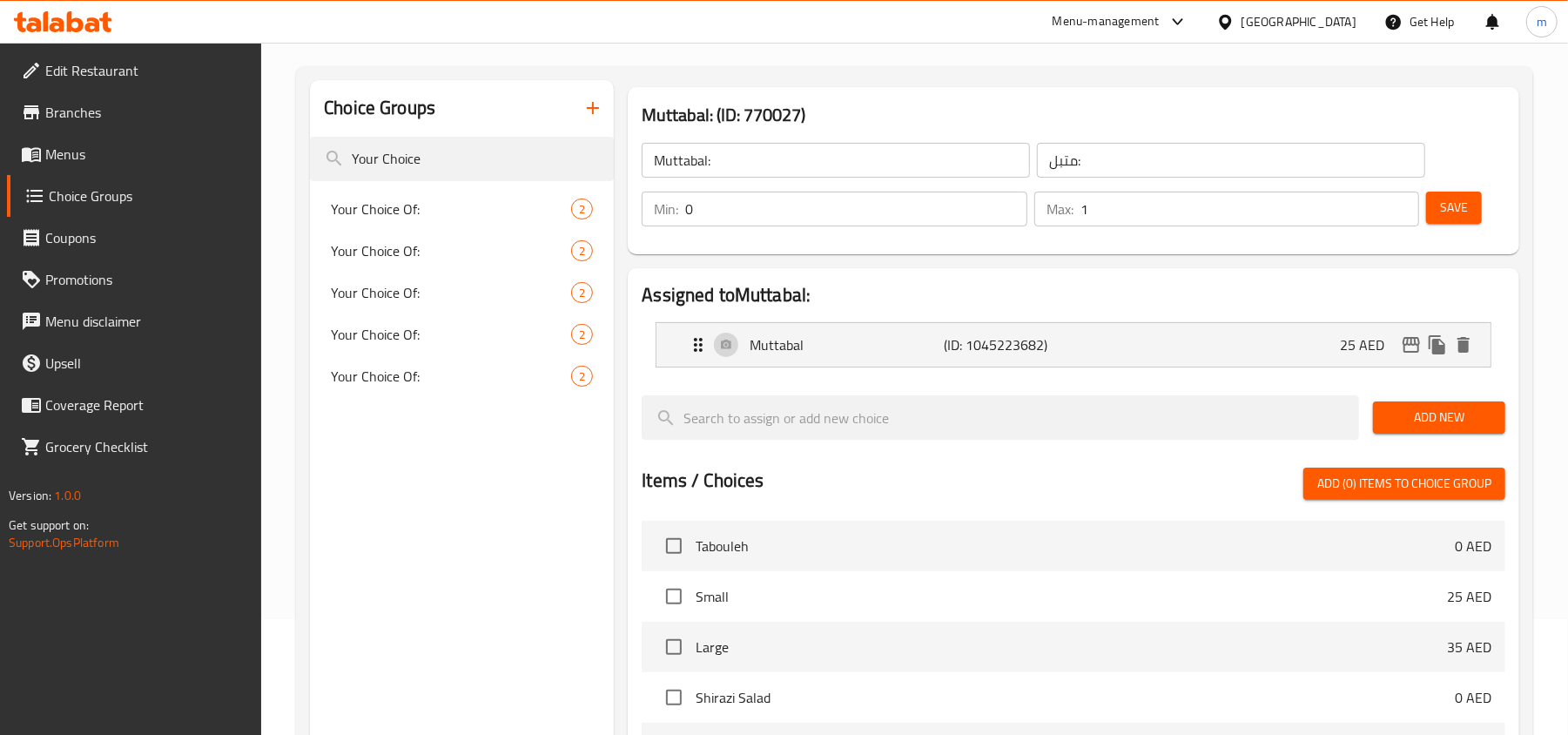
type input "Your Choice"
click at [390, 240] on span "Your Choice Of:" at bounding box center [425, 250] width 188 height 21
type input "Your Choice Of:"
type input "إختيارك من:"
type input "1"
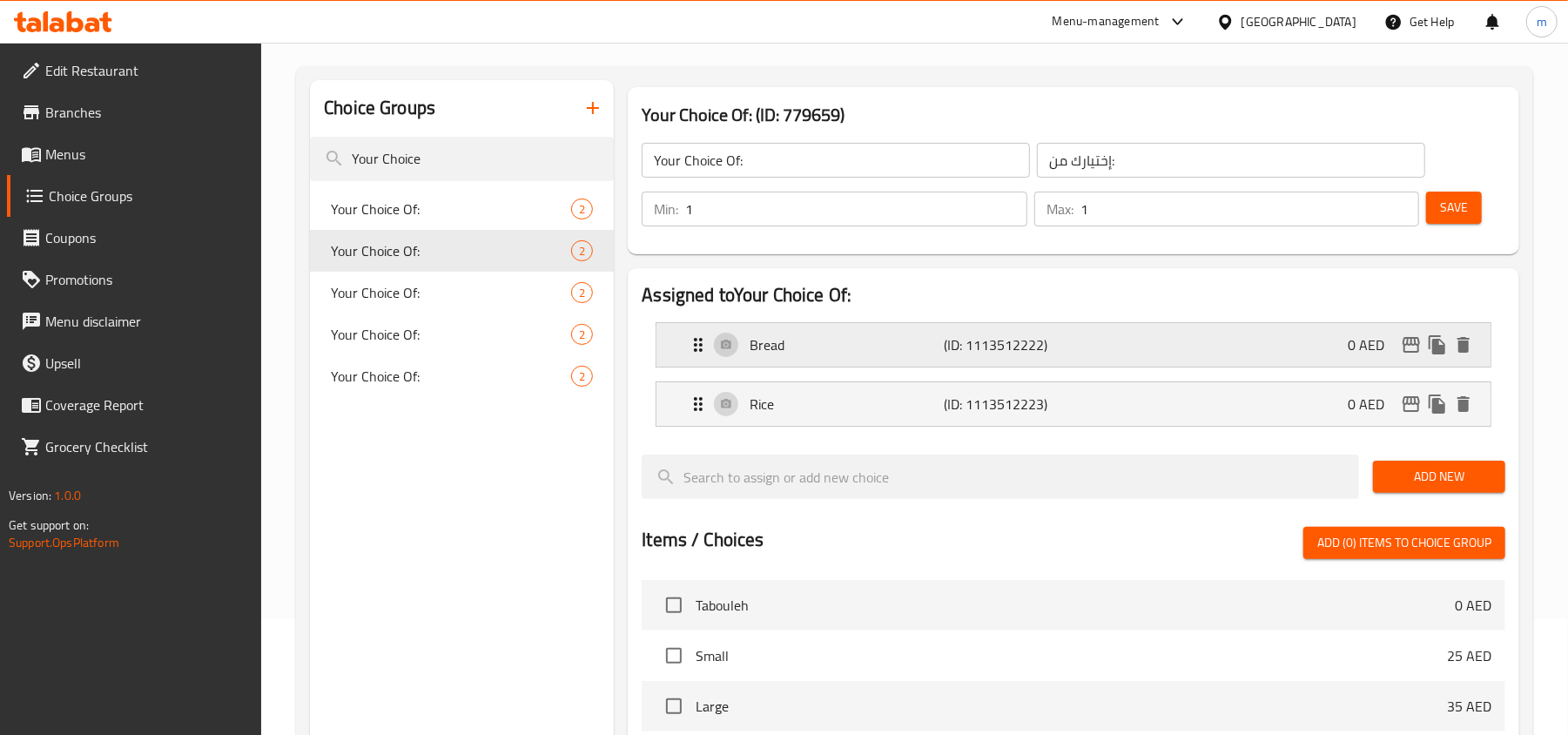
click at [1091, 336] on div "Bread (ID: 1113512222) 0 AED" at bounding box center [1078, 344] width 782 height 43
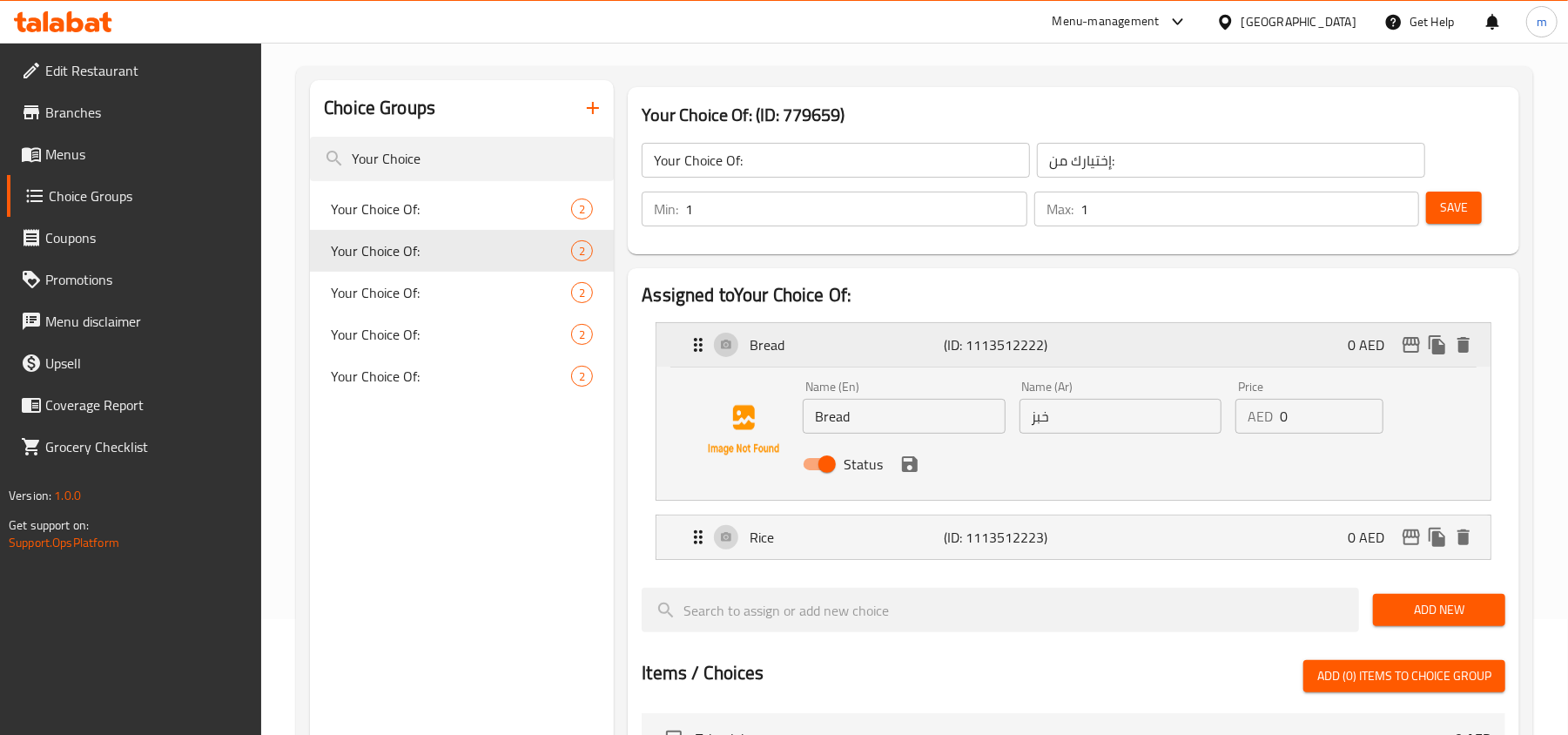
click at [1127, 332] on div "Bread (ID: 1113512222) 0 AED" at bounding box center [1078, 344] width 782 height 43
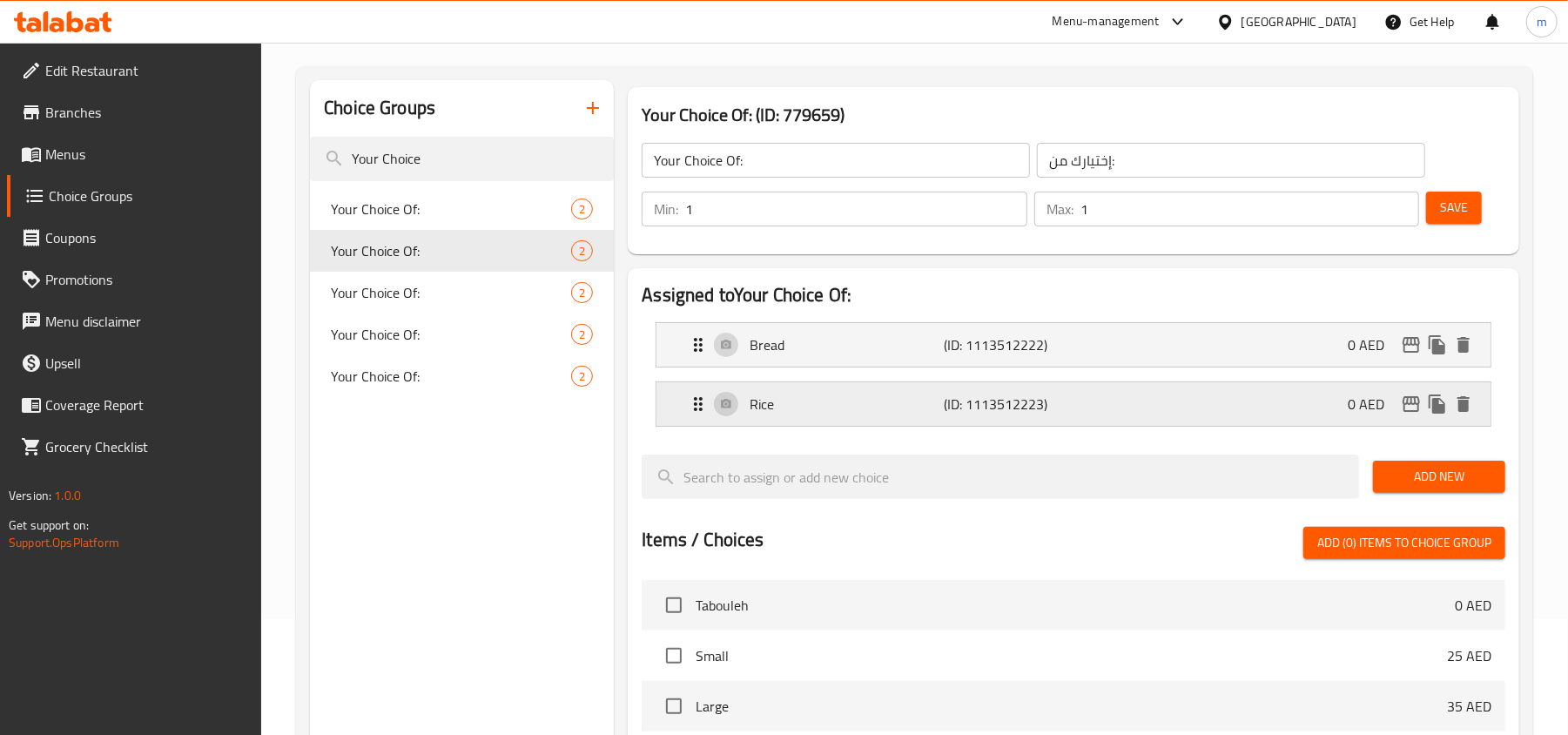
click at [1105, 419] on div "Rice (ID: 1113512223) 0 AED" at bounding box center [1078, 404] width 782 height 43
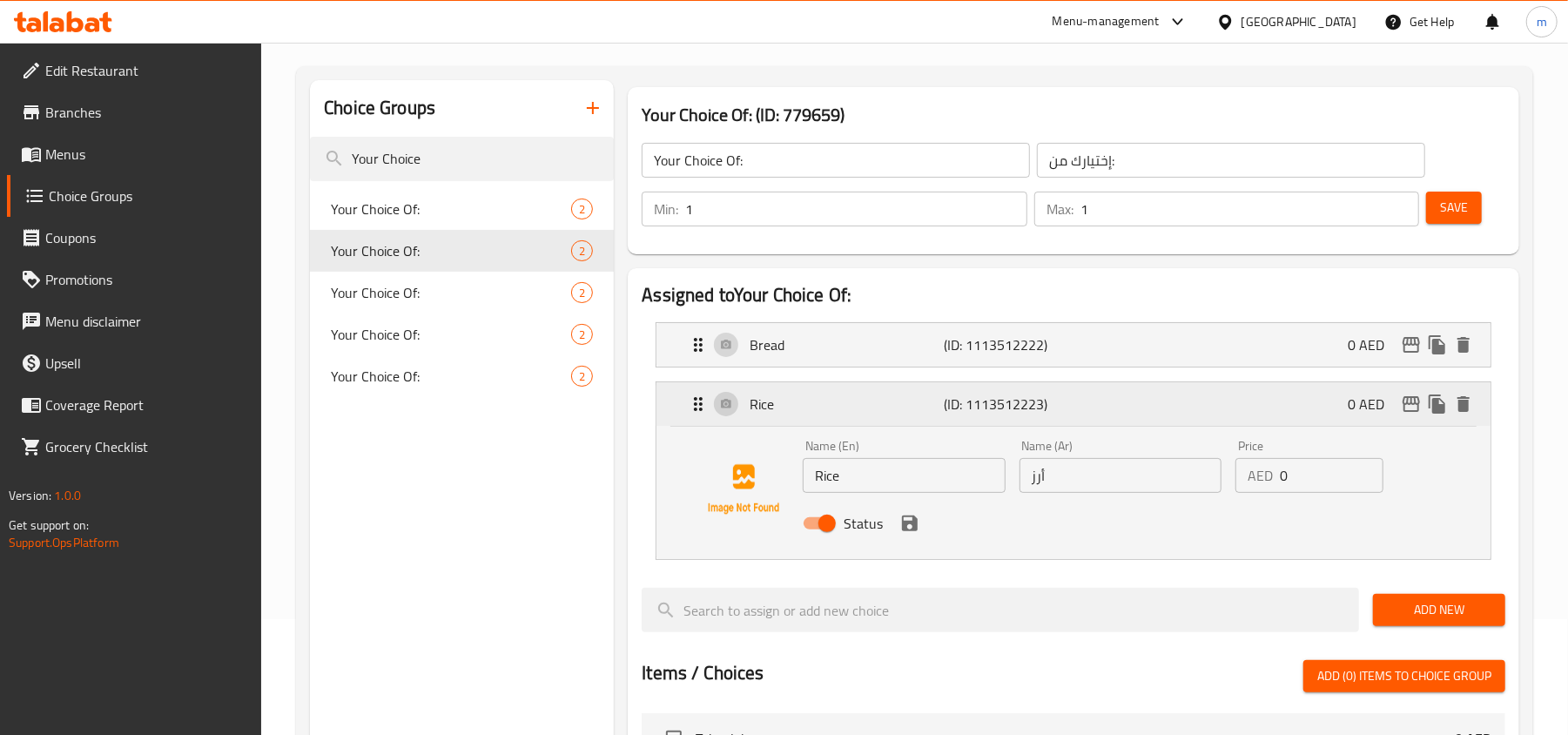
click at [1115, 415] on div "Rice (ID: 1113512223) 0 AED" at bounding box center [1078, 404] width 782 height 43
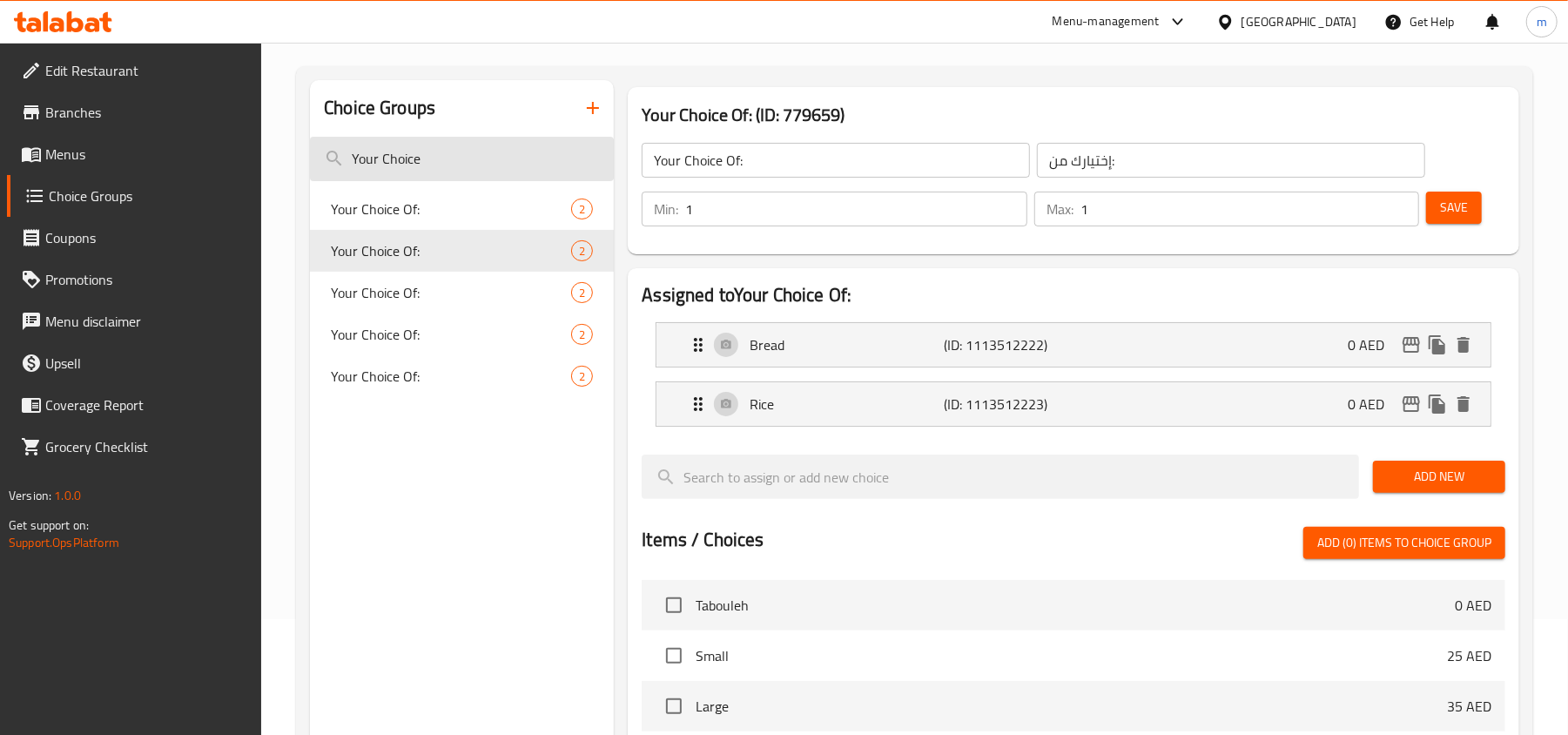
click at [487, 150] on input "Your Choice" at bounding box center [461, 159] width 304 height 44
paste input "Shirazi Apptizer"
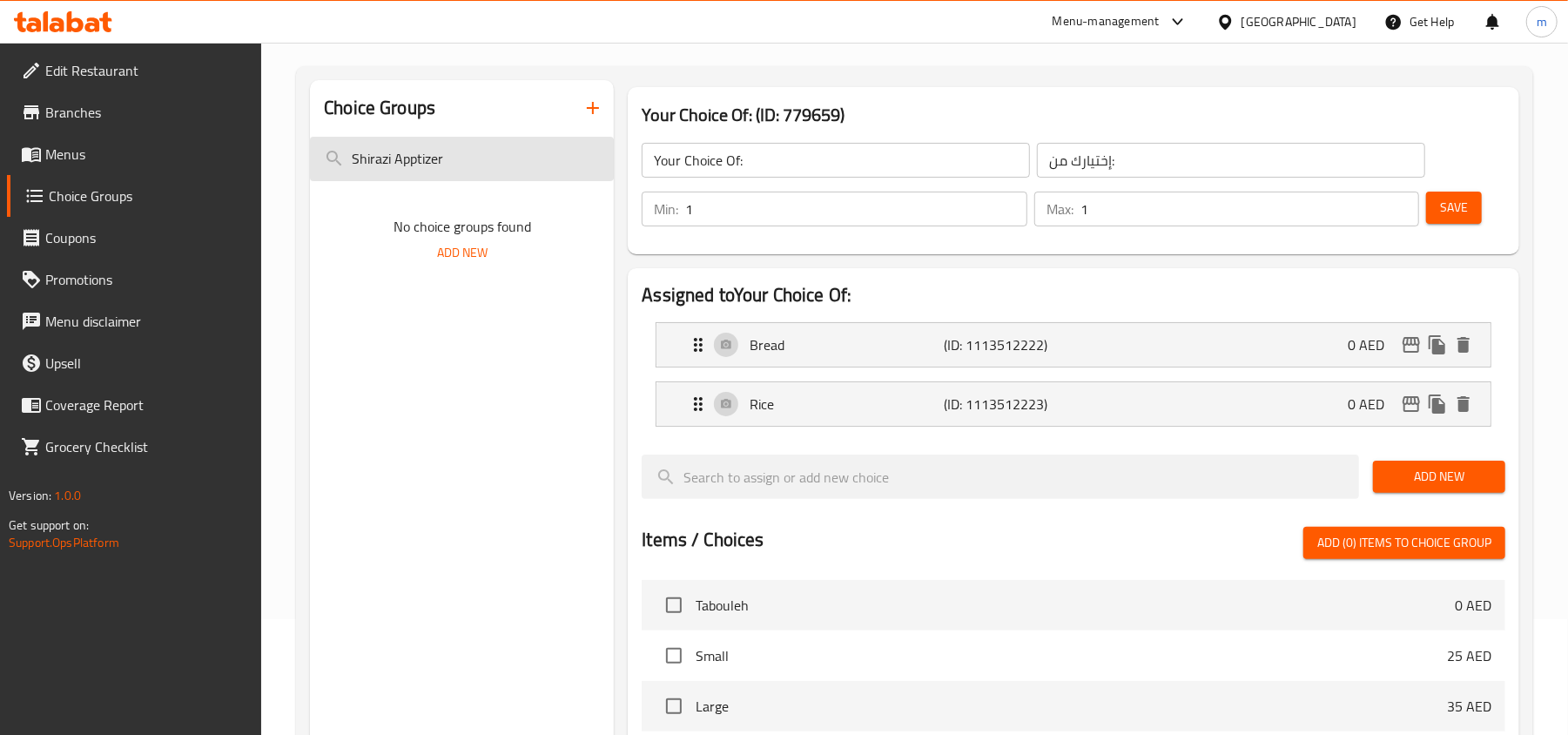
click at [478, 140] on input "Shirazi Apptizer" at bounding box center [461, 159] width 304 height 44
click at [481, 162] on input "Shirazi Apptizer" at bounding box center [461, 159] width 304 height 44
type input "S"
